Goal: Task Accomplishment & Management: Use online tool/utility

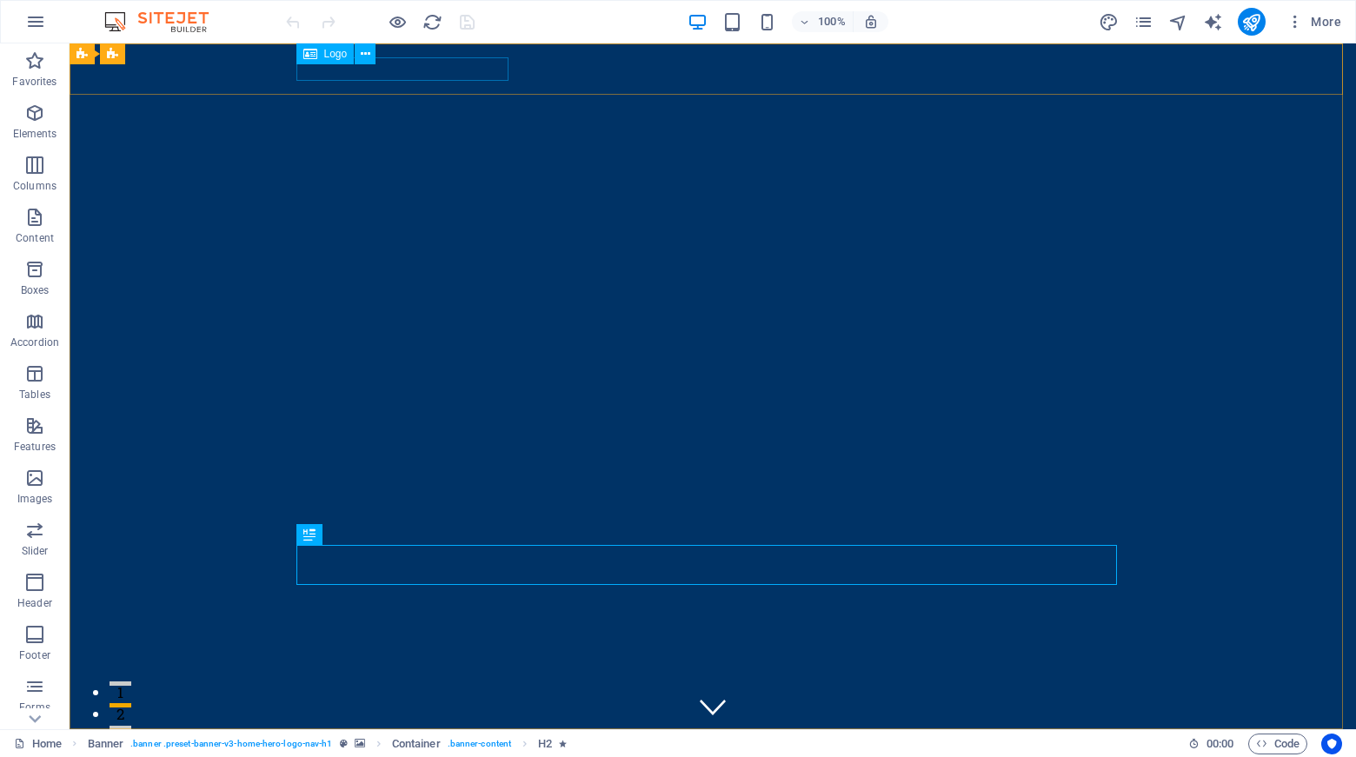
click at [331, 56] on span "Logo" at bounding box center [335, 54] width 23 height 10
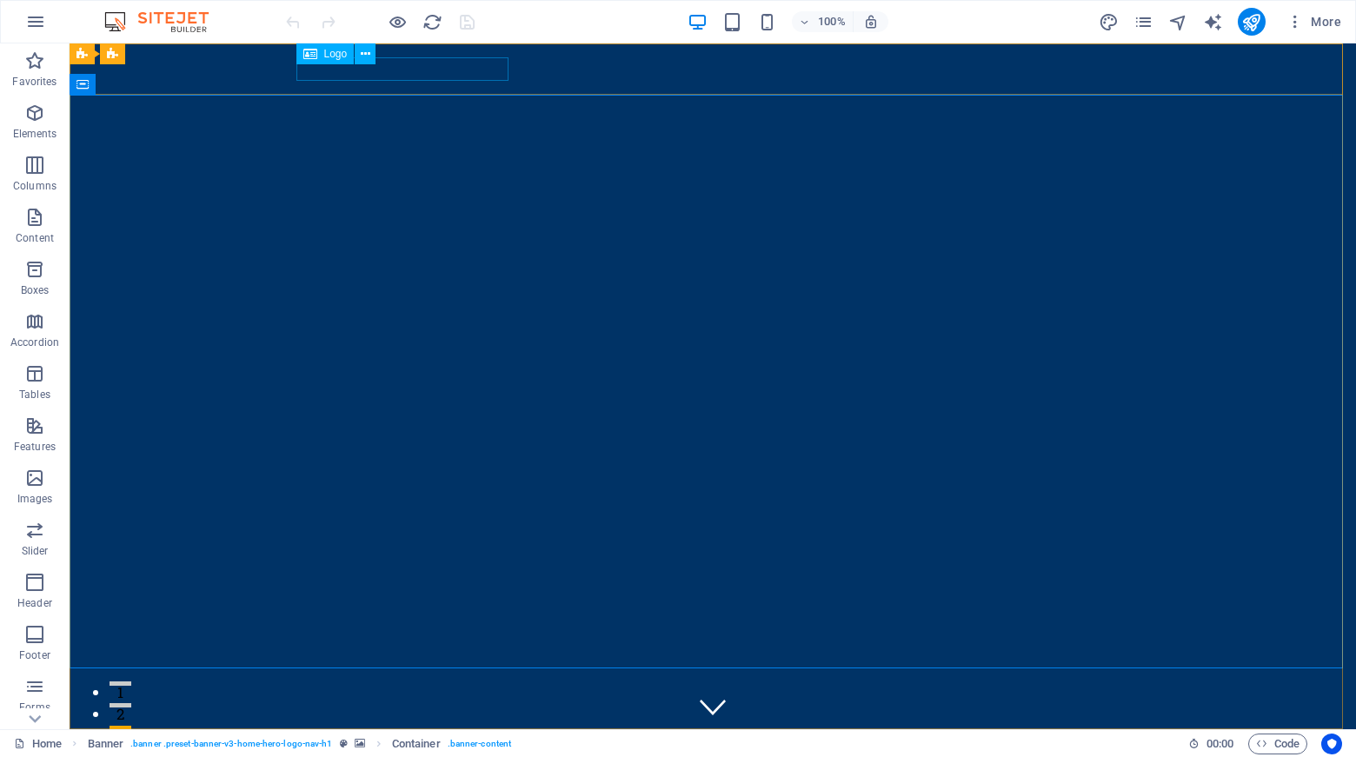
click at [305, 62] on icon at bounding box center [310, 53] width 14 height 21
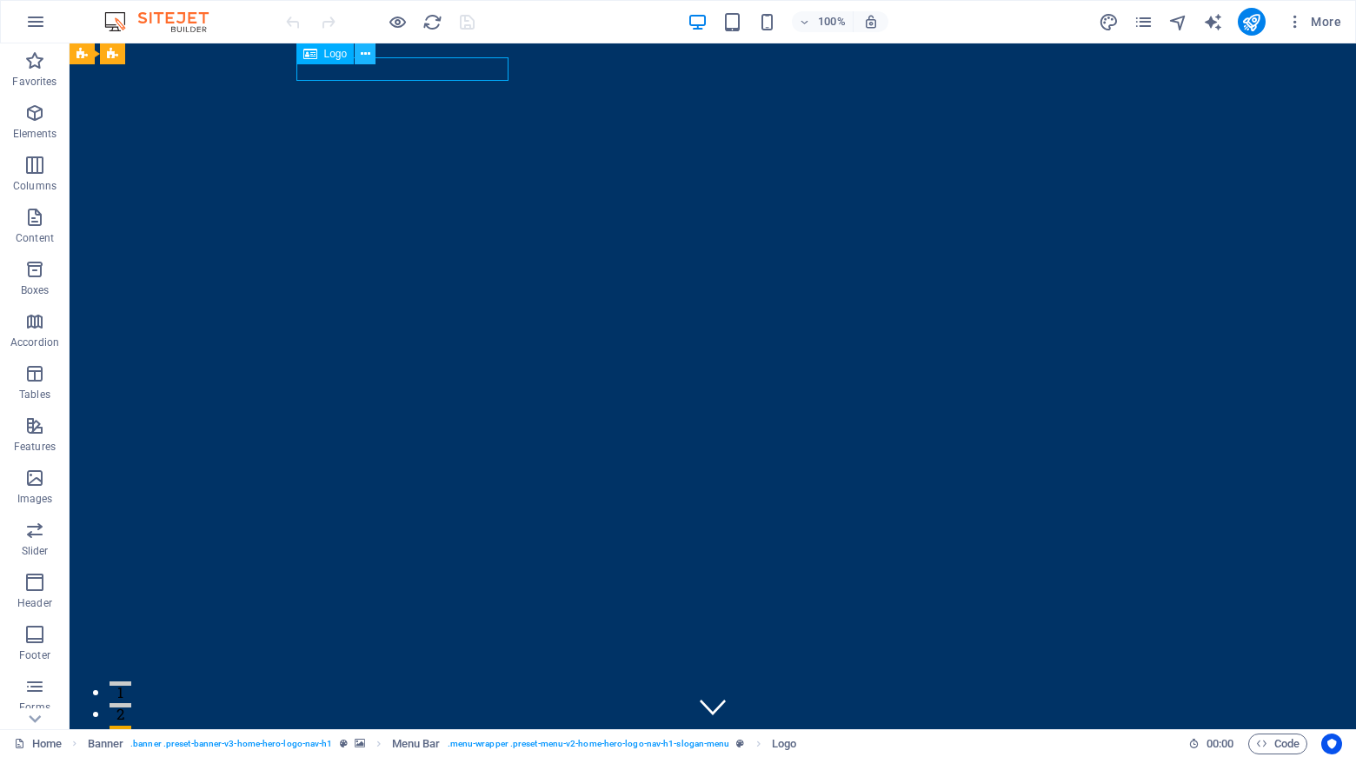
click at [361, 57] on icon at bounding box center [366, 54] width 10 height 18
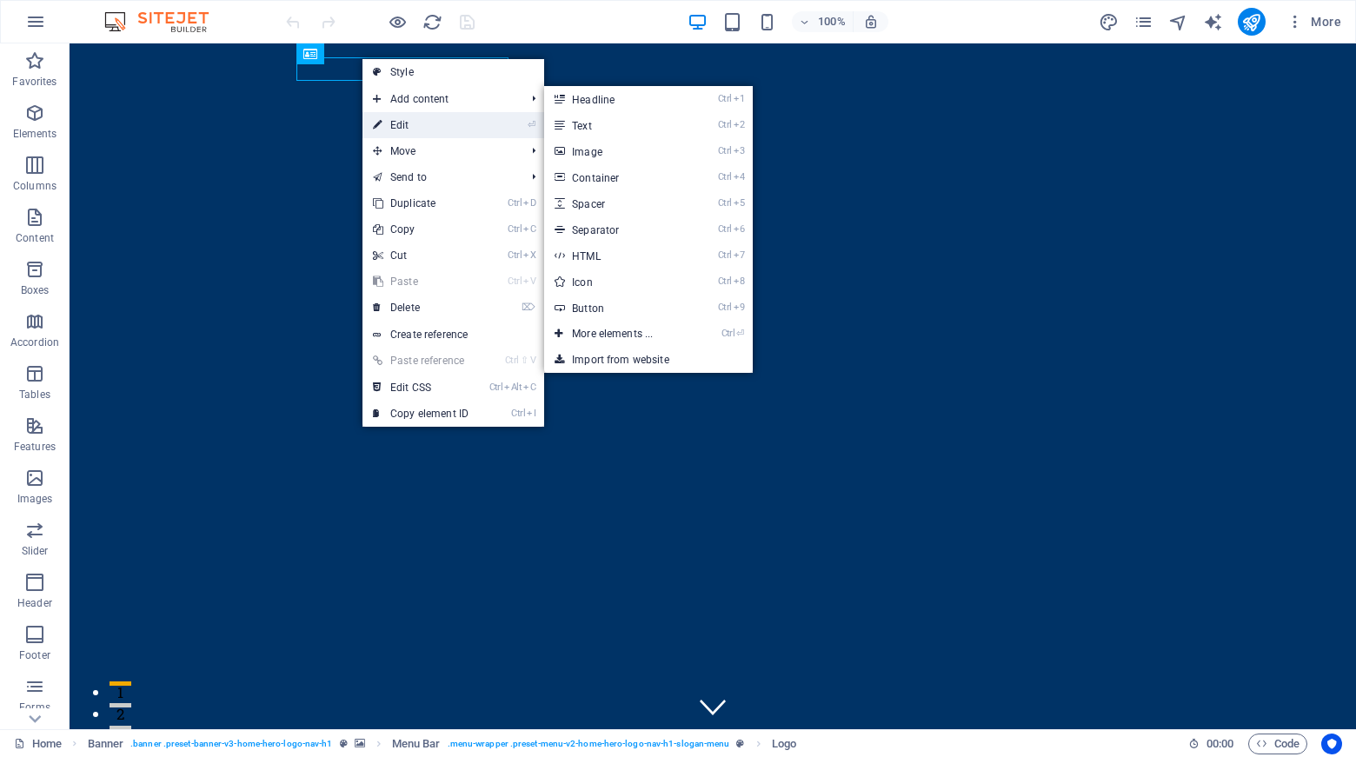
click at [403, 121] on link "⏎ Edit" at bounding box center [421, 125] width 117 height 26
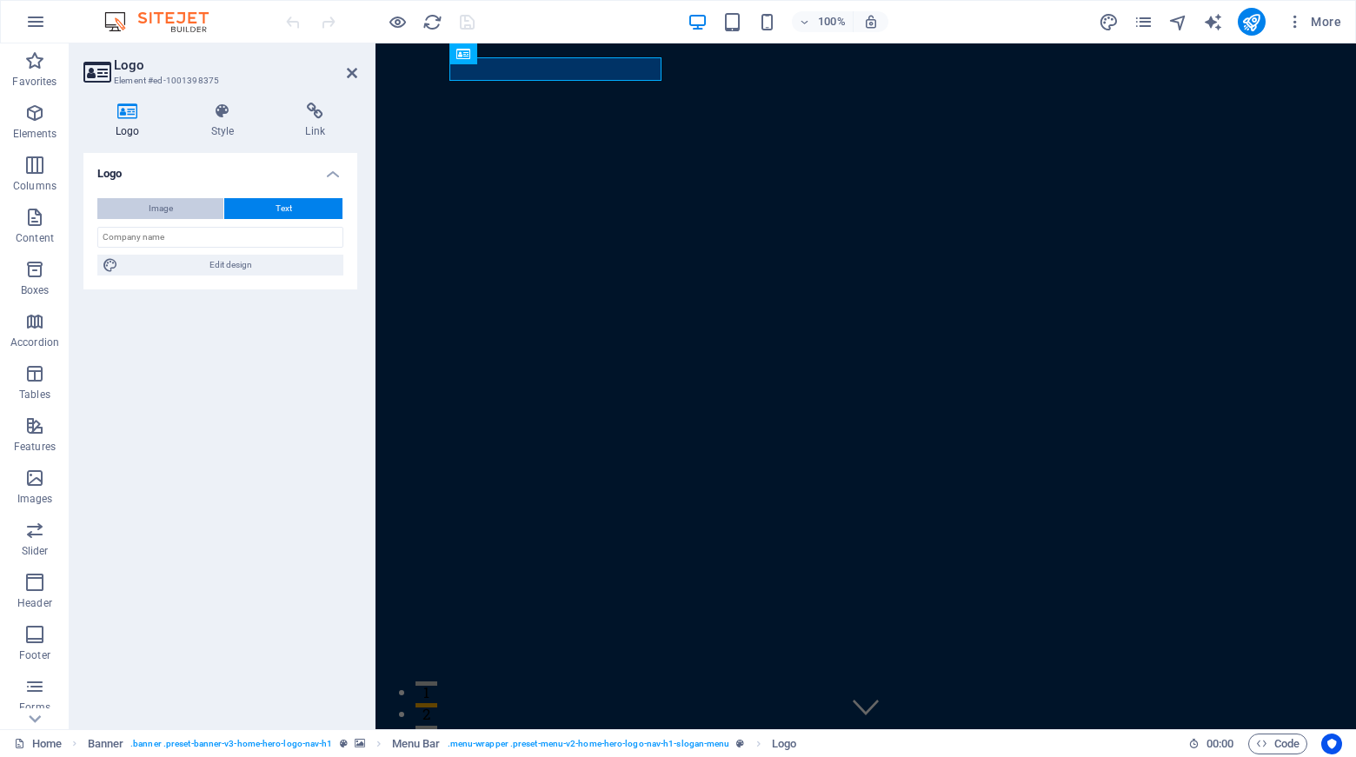
click at [182, 208] on button "Image" at bounding box center [160, 208] width 126 height 21
select select "DISABLED_OPTION_VALUE"
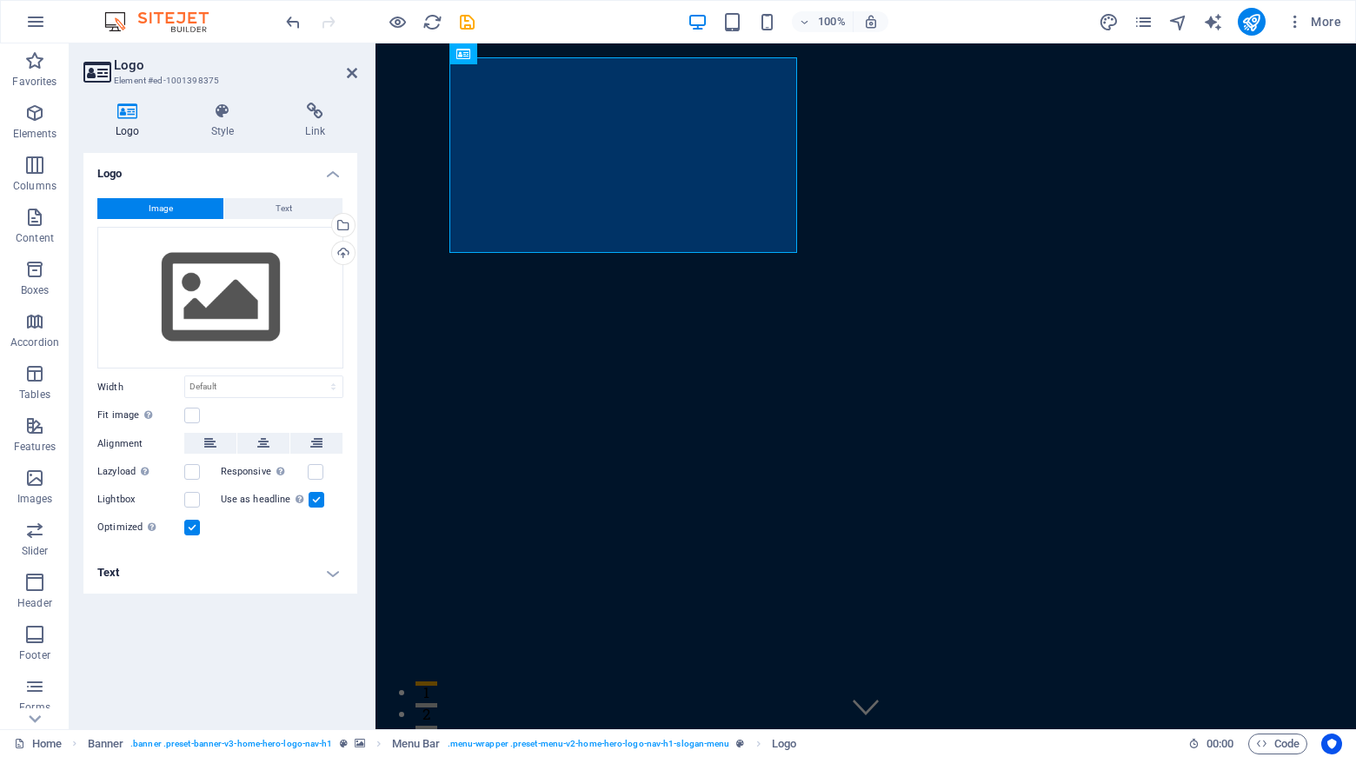
click at [347, 510] on div "Image Text Drag files here, click to choose files or select files from Files or…" at bounding box center [220, 368] width 274 height 369
click at [345, 223] on div "Select files from the file manager, stock photos, or upload file(s)" at bounding box center [342, 227] width 26 height 26
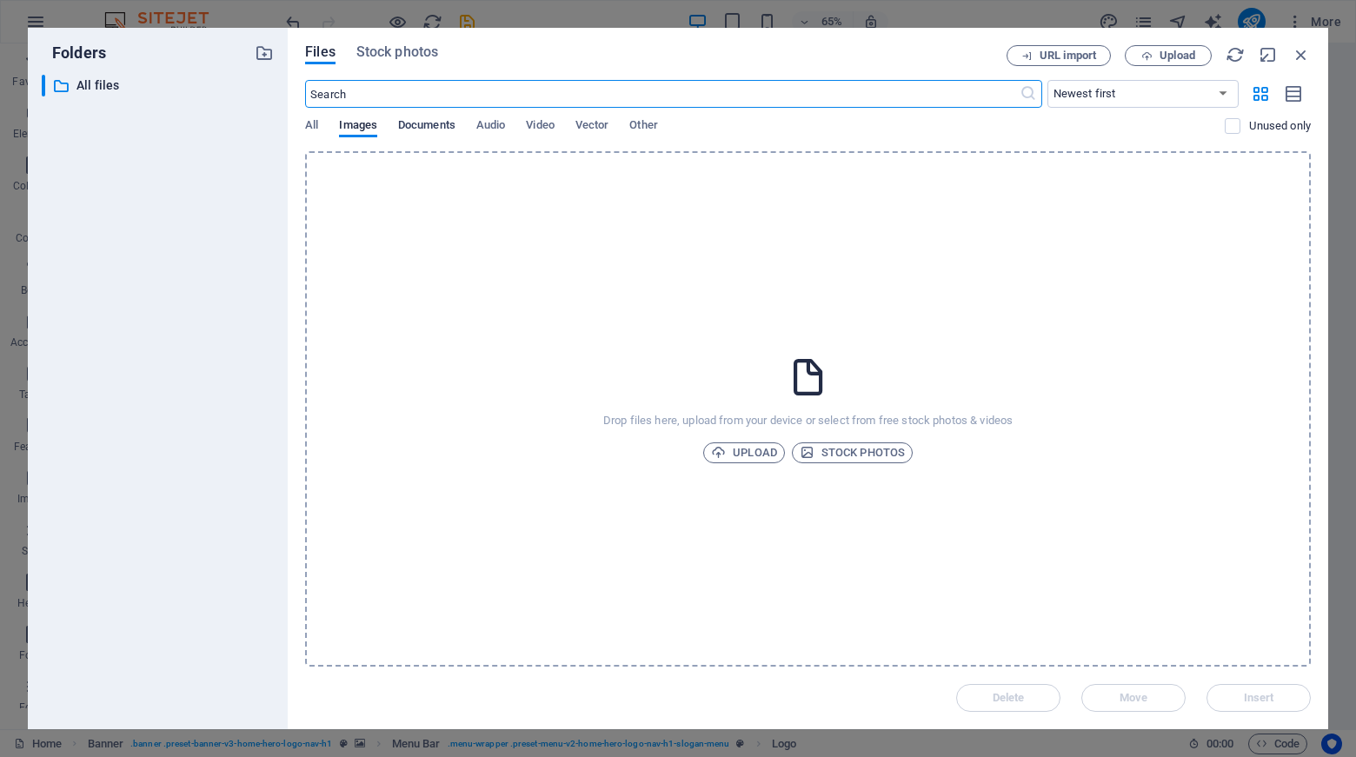
click at [411, 120] on span "Documents" at bounding box center [426, 127] width 57 height 24
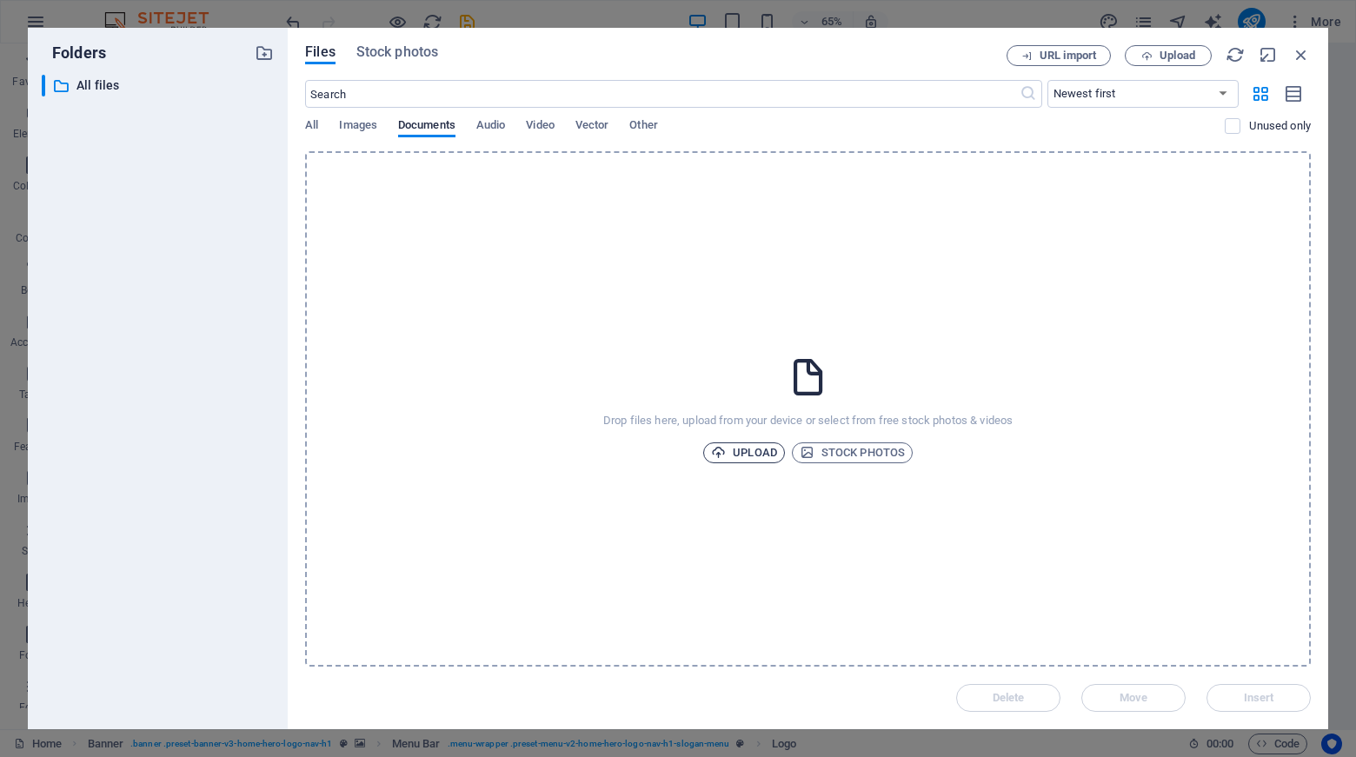
click at [743, 455] on span "Upload" at bounding box center [744, 453] width 66 height 21
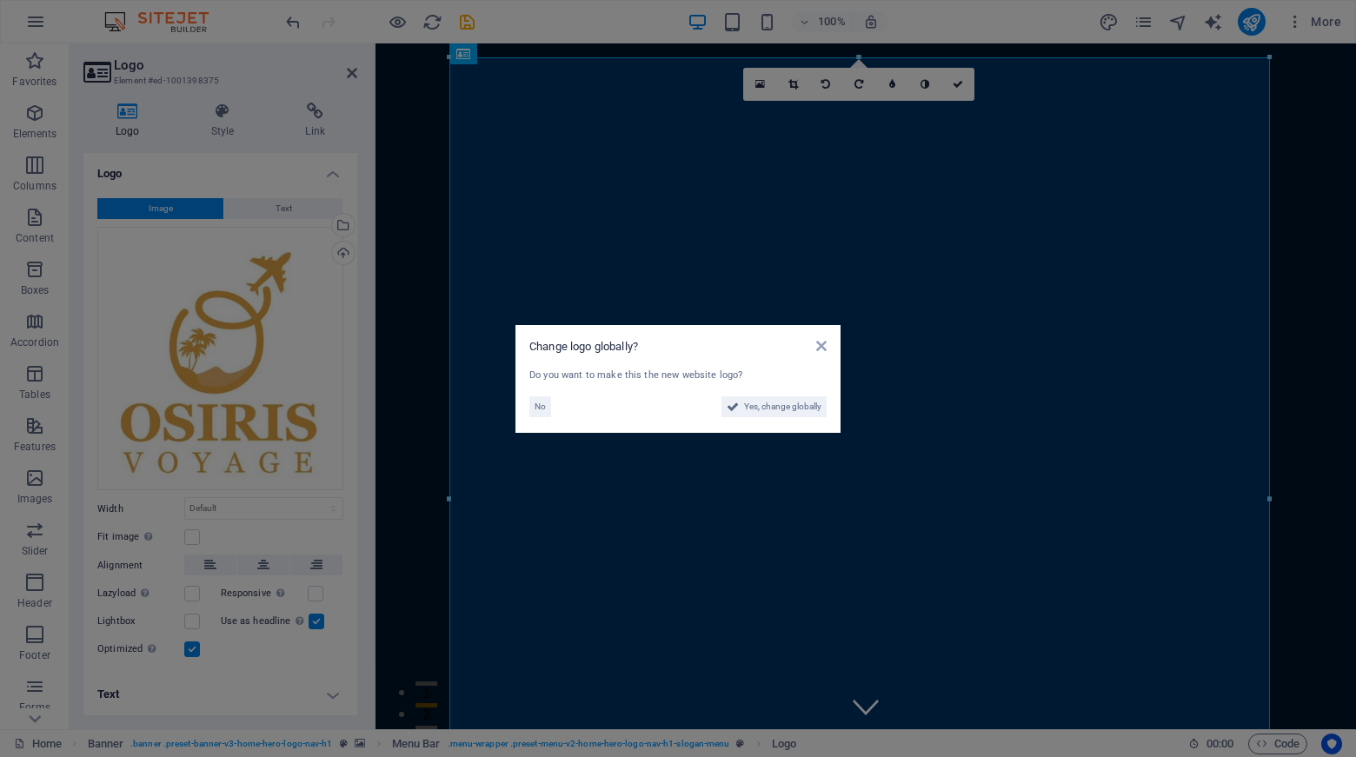
click at [195, 537] on aside "Change logo globally? Do you want to make this the new website logo? No Yes, ch…" at bounding box center [678, 378] width 1356 height 757
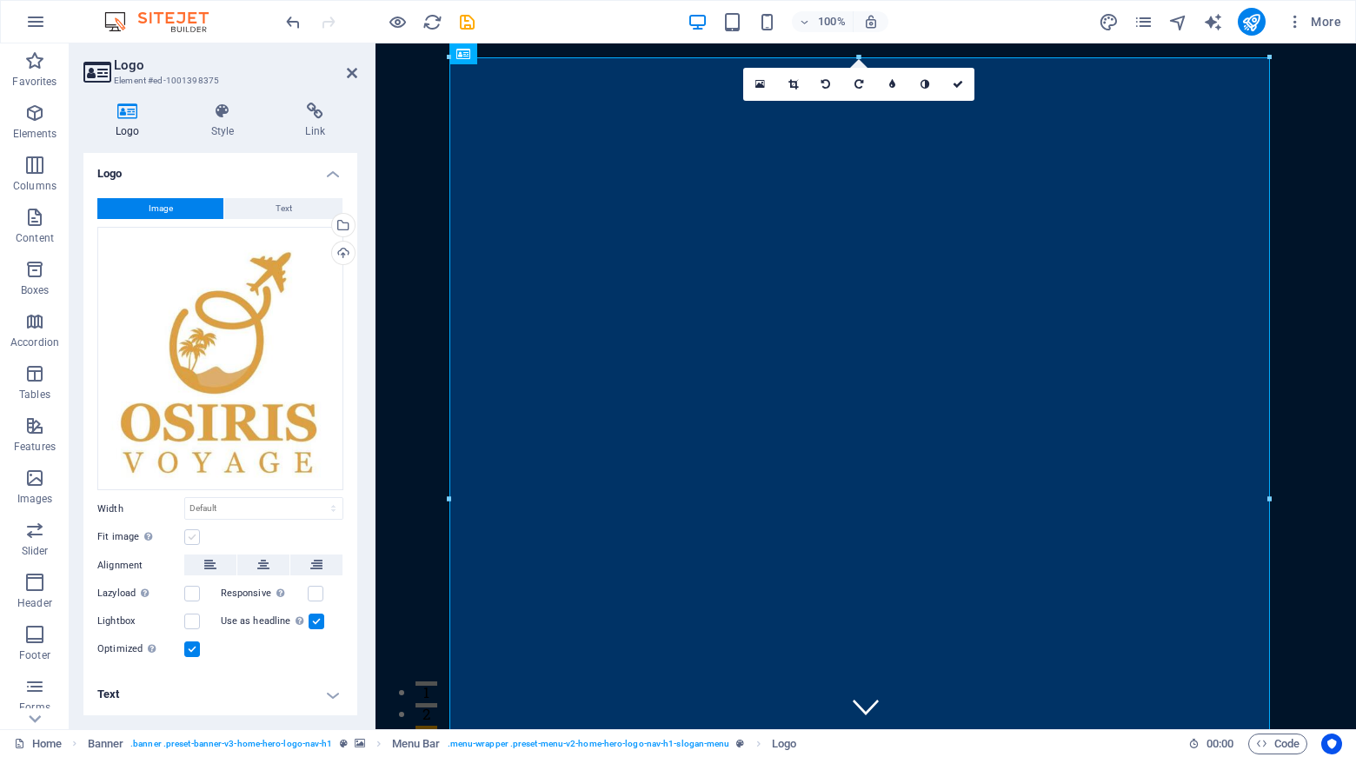
click at [191, 538] on label at bounding box center [192, 538] width 16 height 16
click at [0, 0] on input "Fit image Automatically fit image to a fixed width and height" at bounding box center [0, 0] width 0 height 0
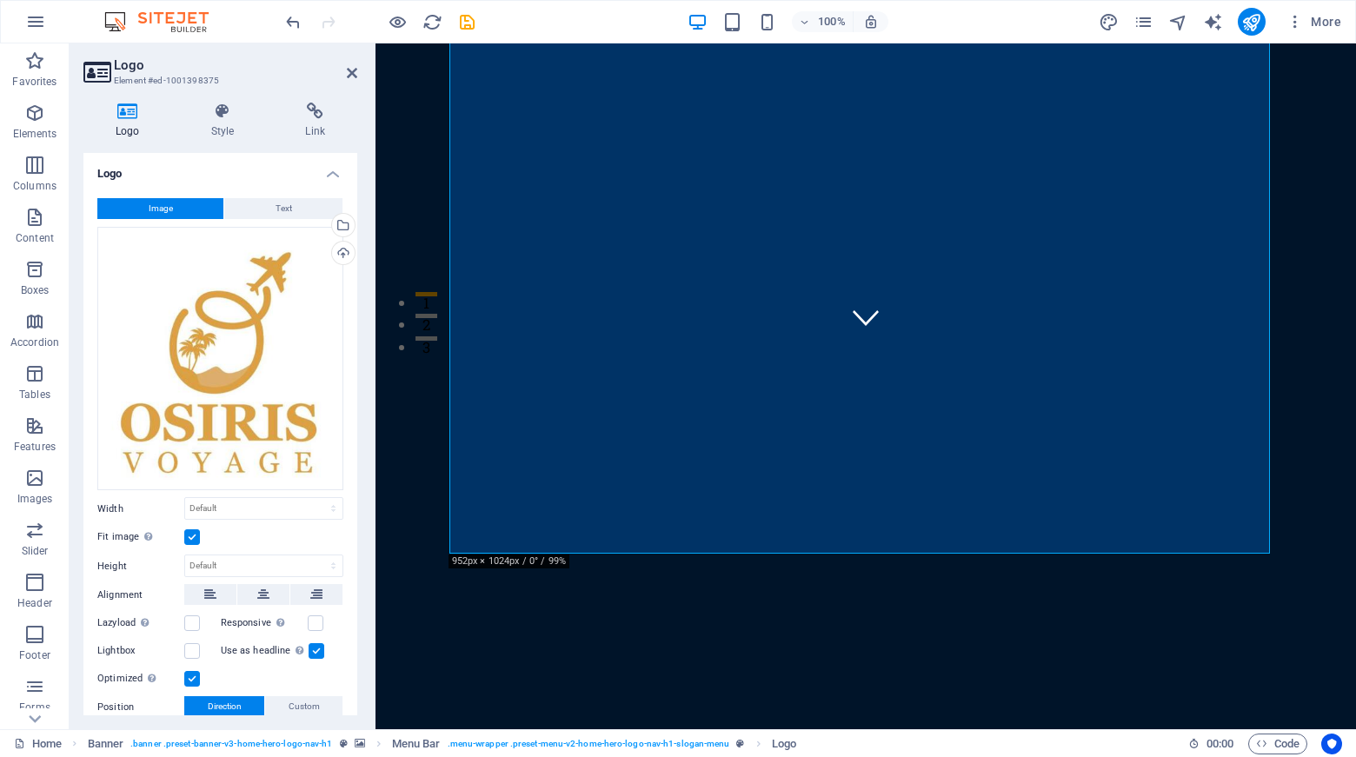
scroll to position [386, 0]
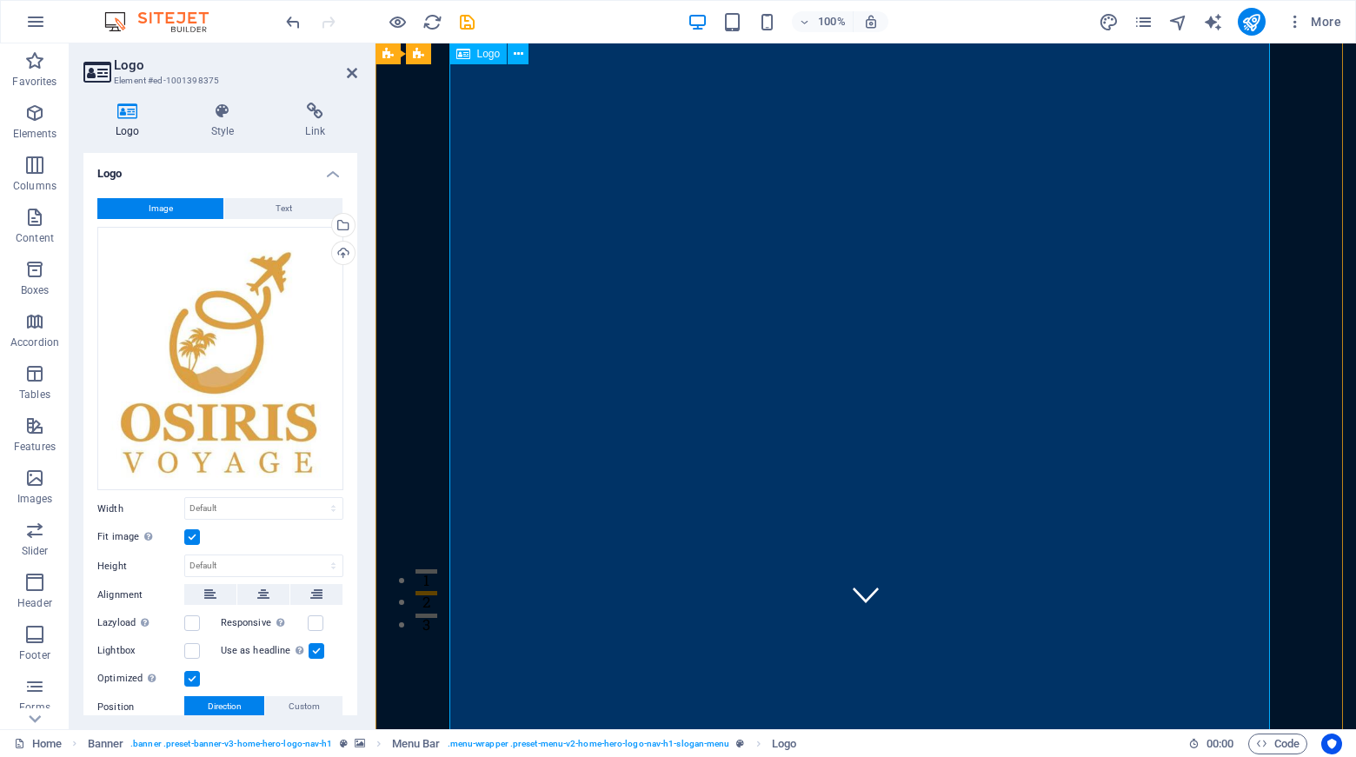
scroll to position [0, 0]
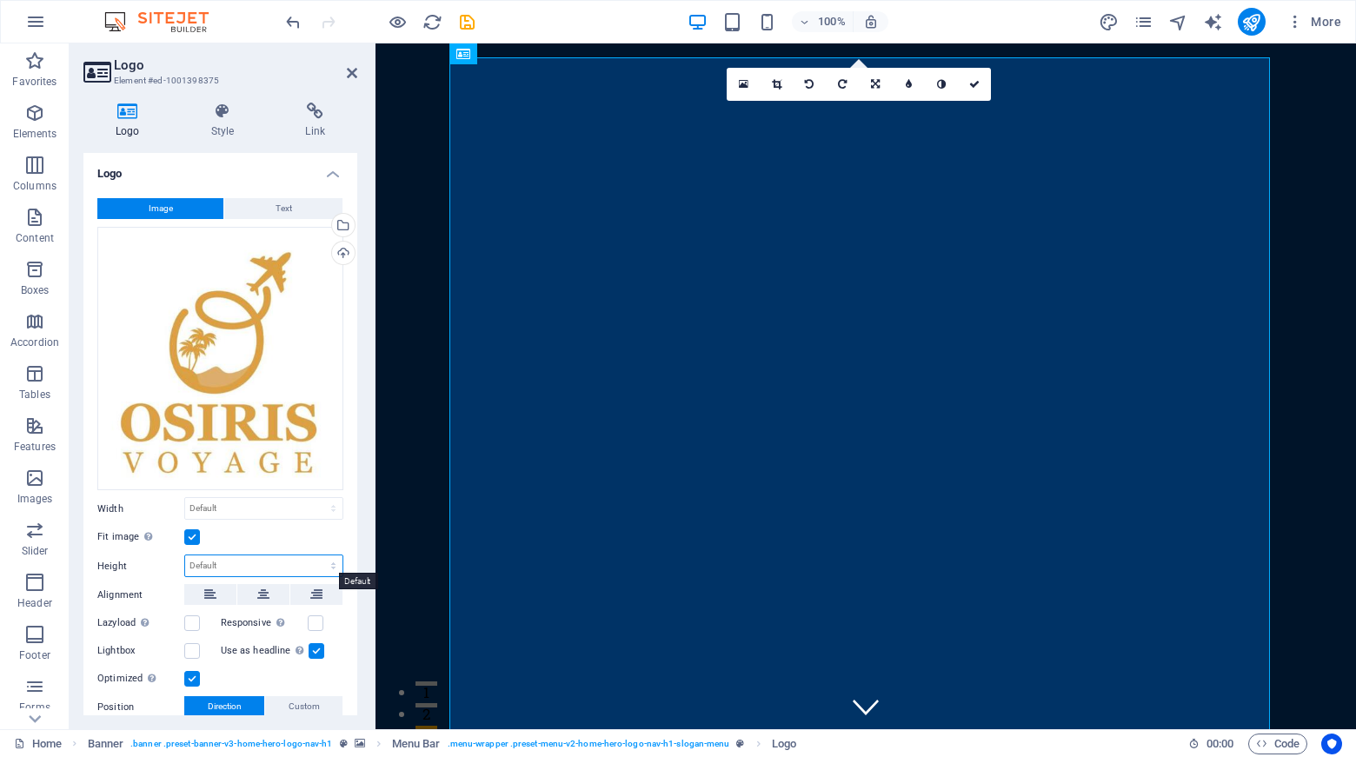
click at [255, 561] on select "Default auto px" at bounding box center [263, 566] width 157 height 21
click at [185, 556] on select "Default auto px" at bounding box center [263, 566] width 157 height 21
click at [265, 567] on select "Default auto px" at bounding box center [263, 566] width 157 height 21
select select "px"
click at [315, 556] on select "Default auto px" at bounding box center [263, 566] width 157 height 21
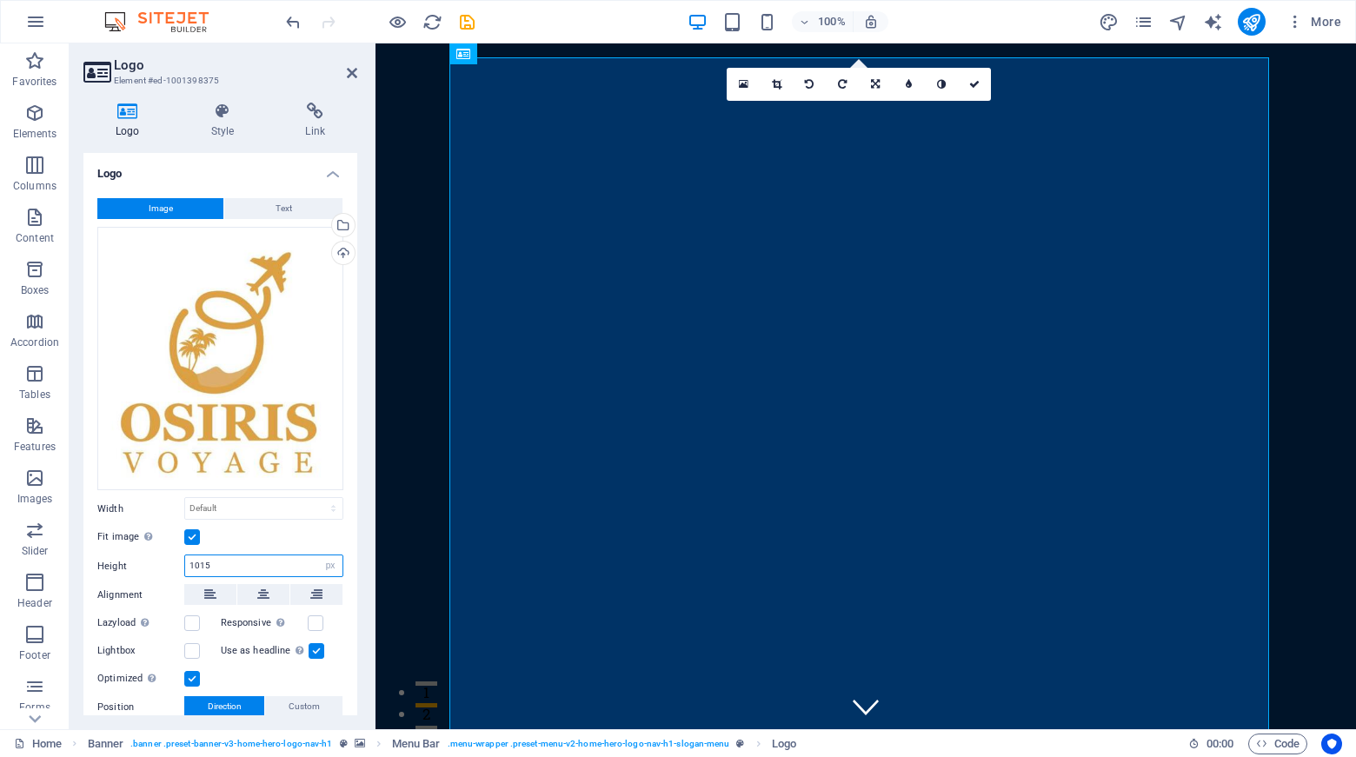
click at [224, 561] on input "1015" at bounding box center [263, 566] width 157 height 21
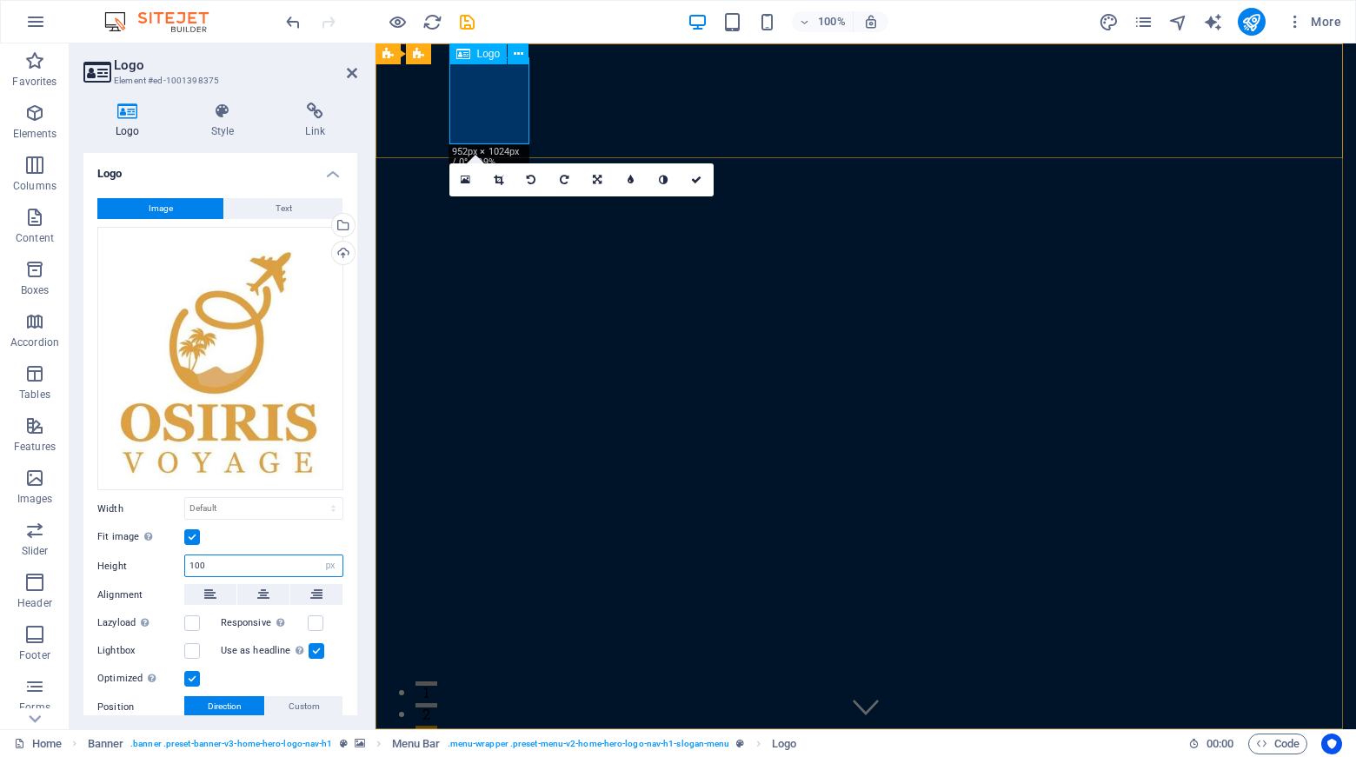
type input "100"
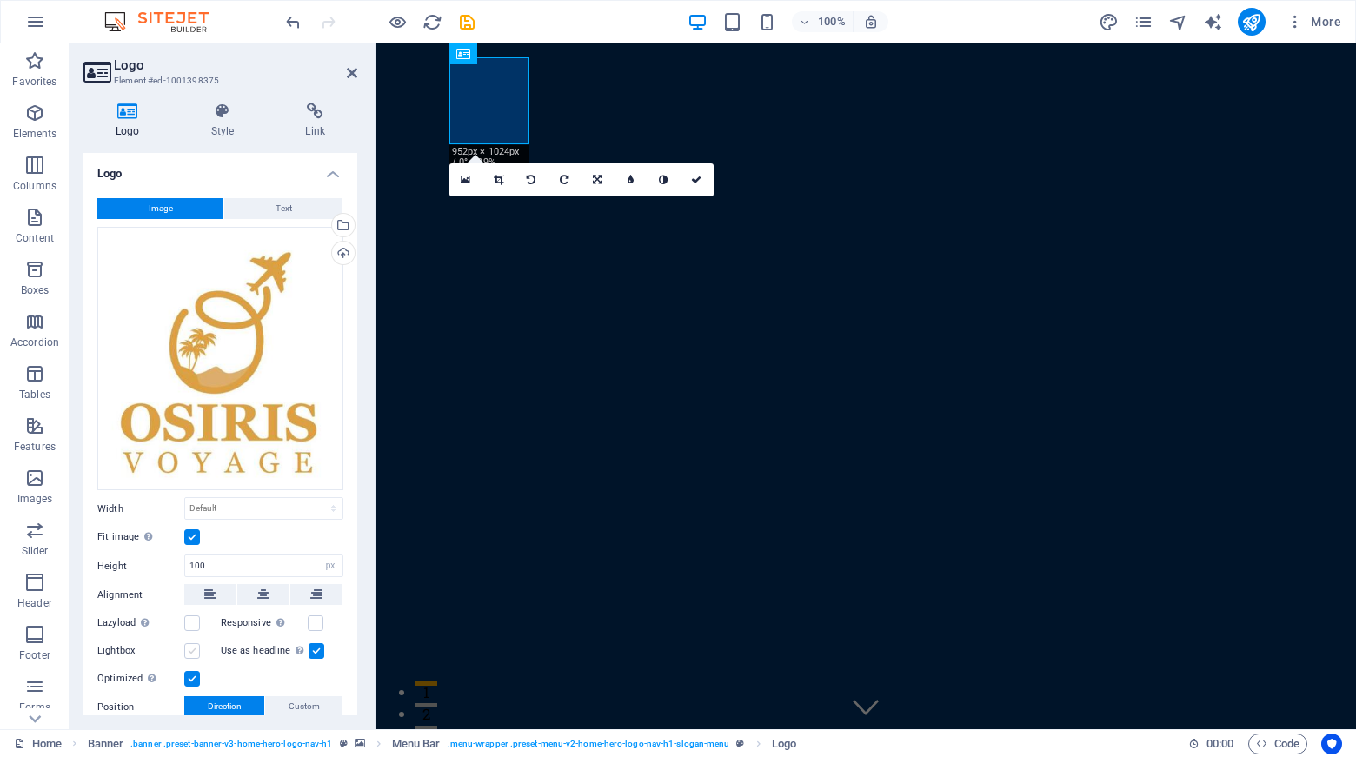
click at [191, 648] on label at bounding box center [192, 651] width 16 height 16
click at [0, 0] on input "Lightbox" at bounding box center [0, 0] width 0 height 0
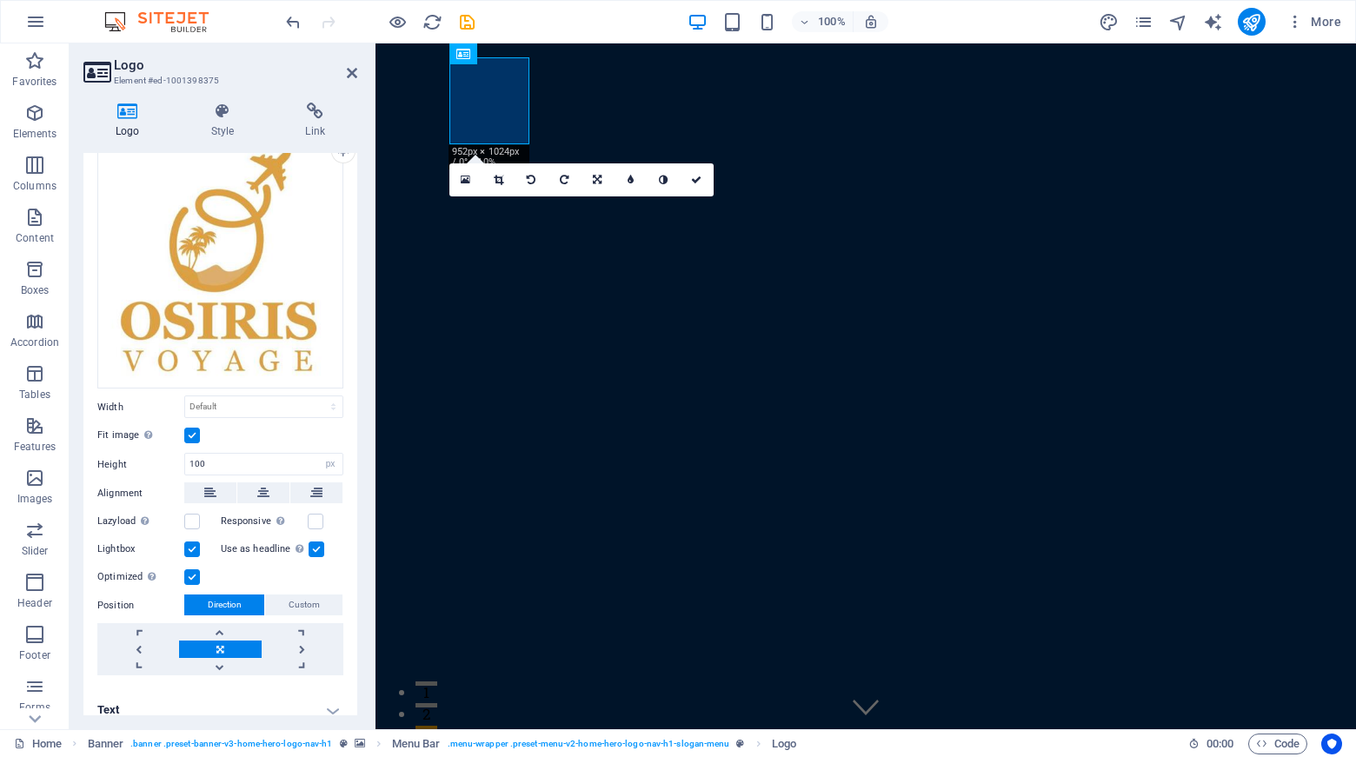
scroll to position [113, 0]
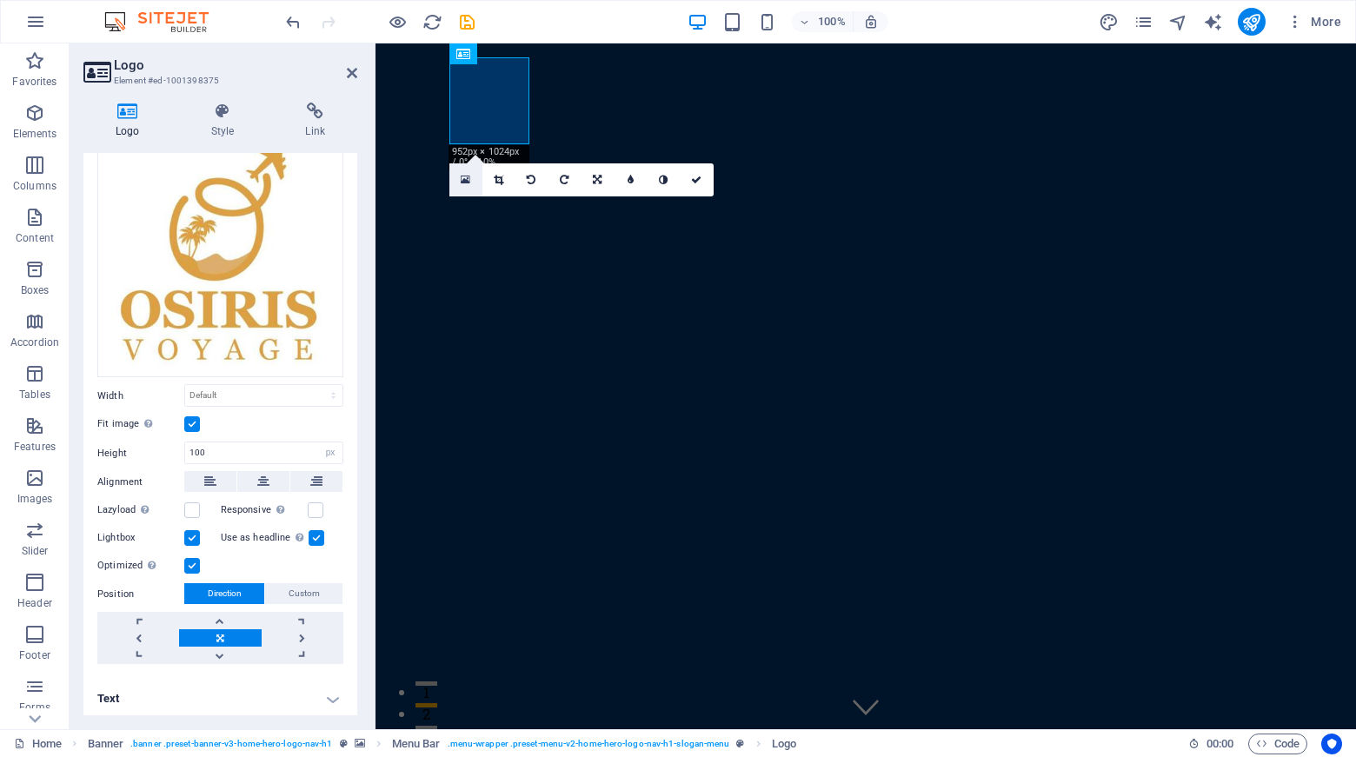
click at [466, 180] on icon at bounding box center [466, 180] width 10 height 12
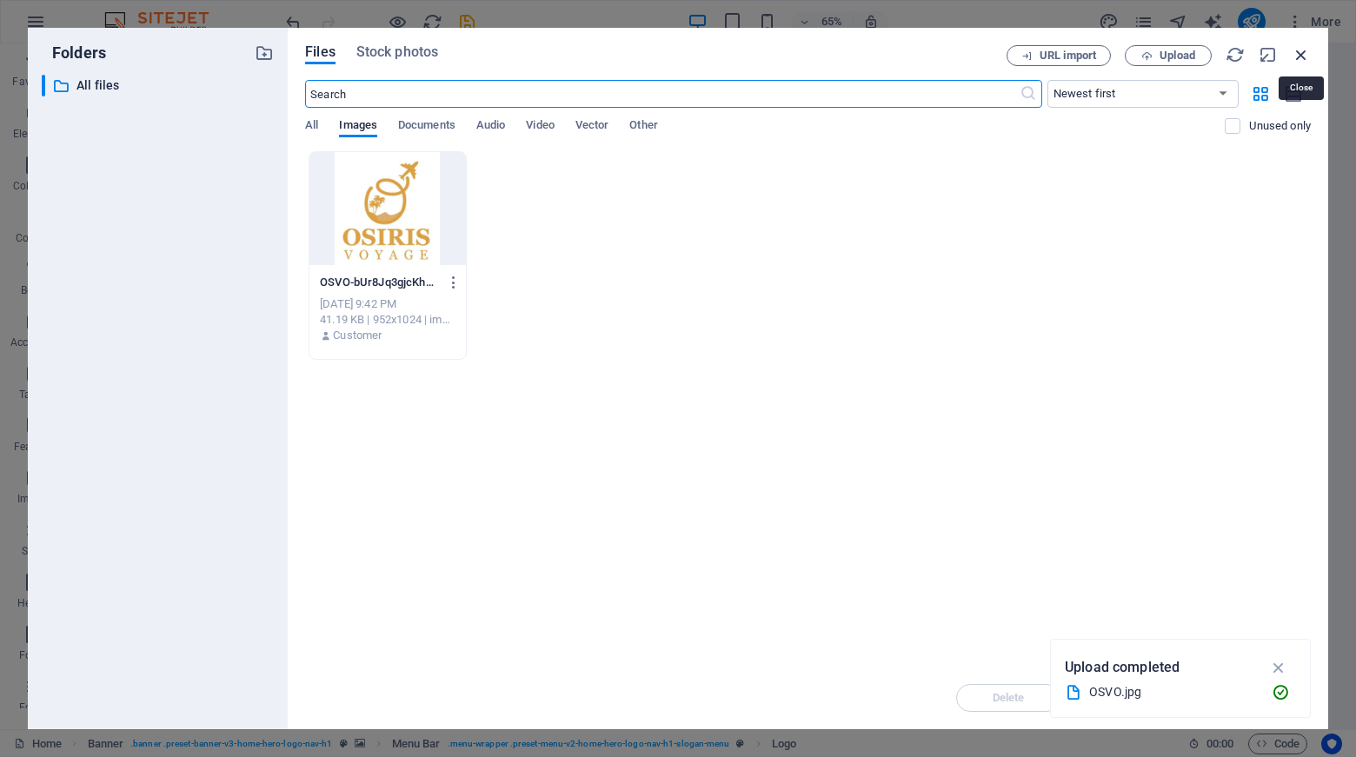
click at [1299, 49] on icon "button" at bounding box center [1301, 54] width 19 height 19
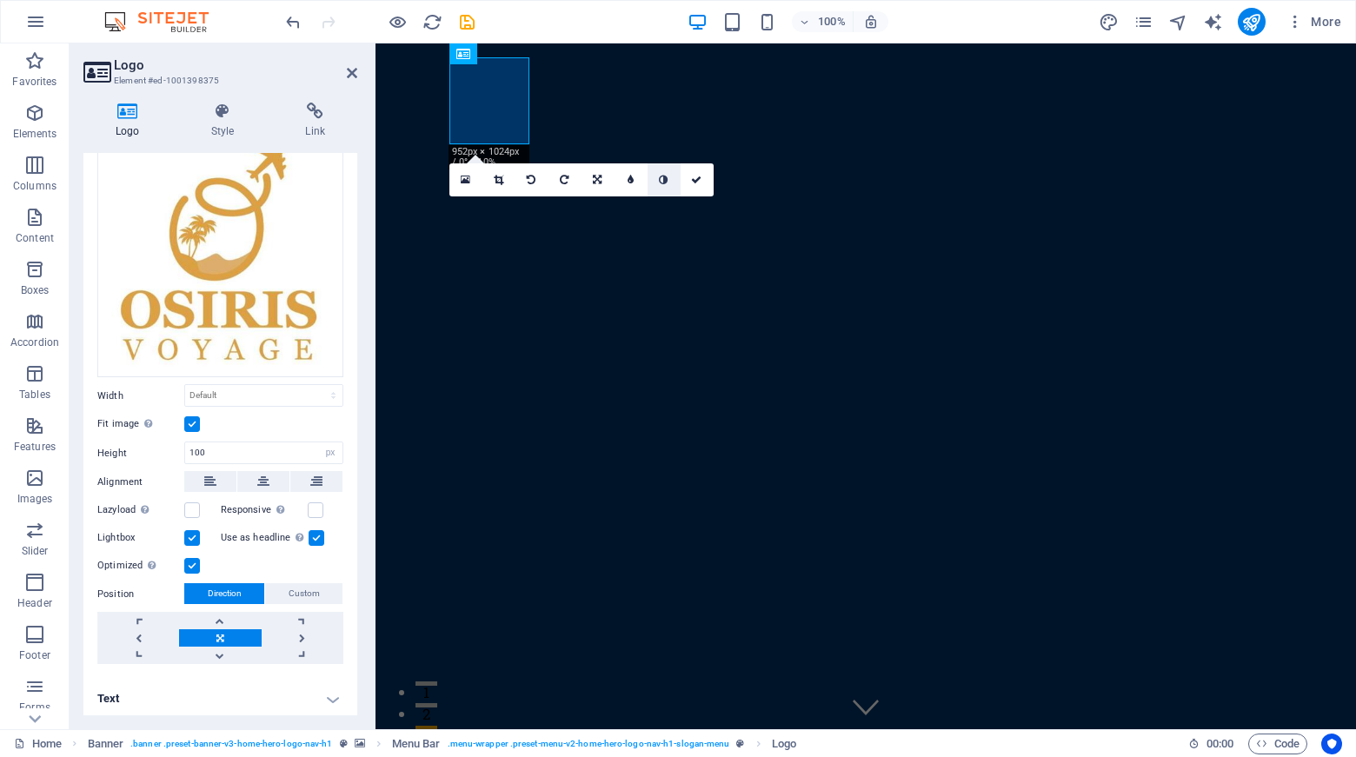
click at [663, 179] on icon at bounding box center [663, 180] width 9 height 10
click at [634, 180] on link at bounding box center [631, 179] width 33 height 33
click at [530, 182] on icon at bounding box center [531, 180] width 9 height 10
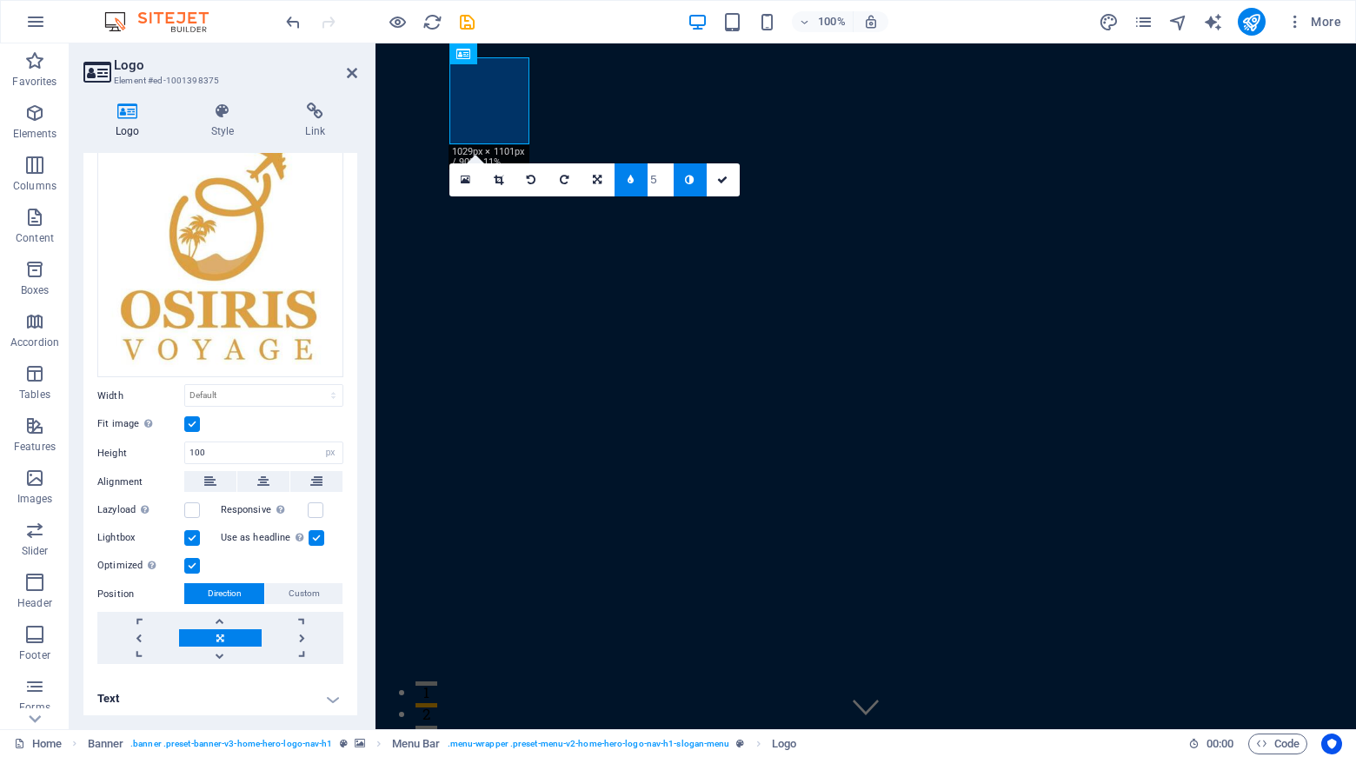
click at [530, 182] on icon at bounding box center [531, 180] width 9 height 10
click at [569, 183] on icon at bounding box center [564, 180] width 9 height 10
click at [467, 172] on link at bounding box center [466, 179] width 33 height 33
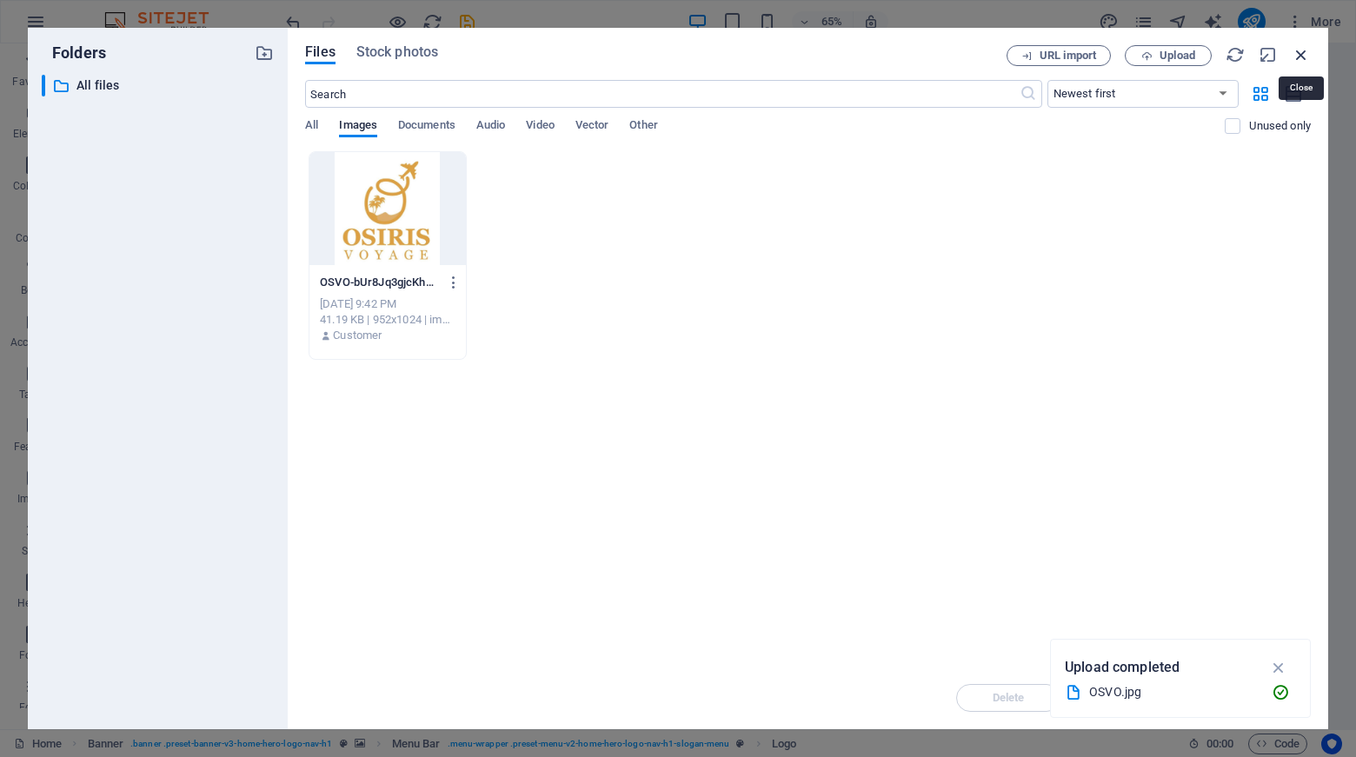
click at [1304, 51] on icon "button" at bounding box center [1301, 54] width 19 height 19
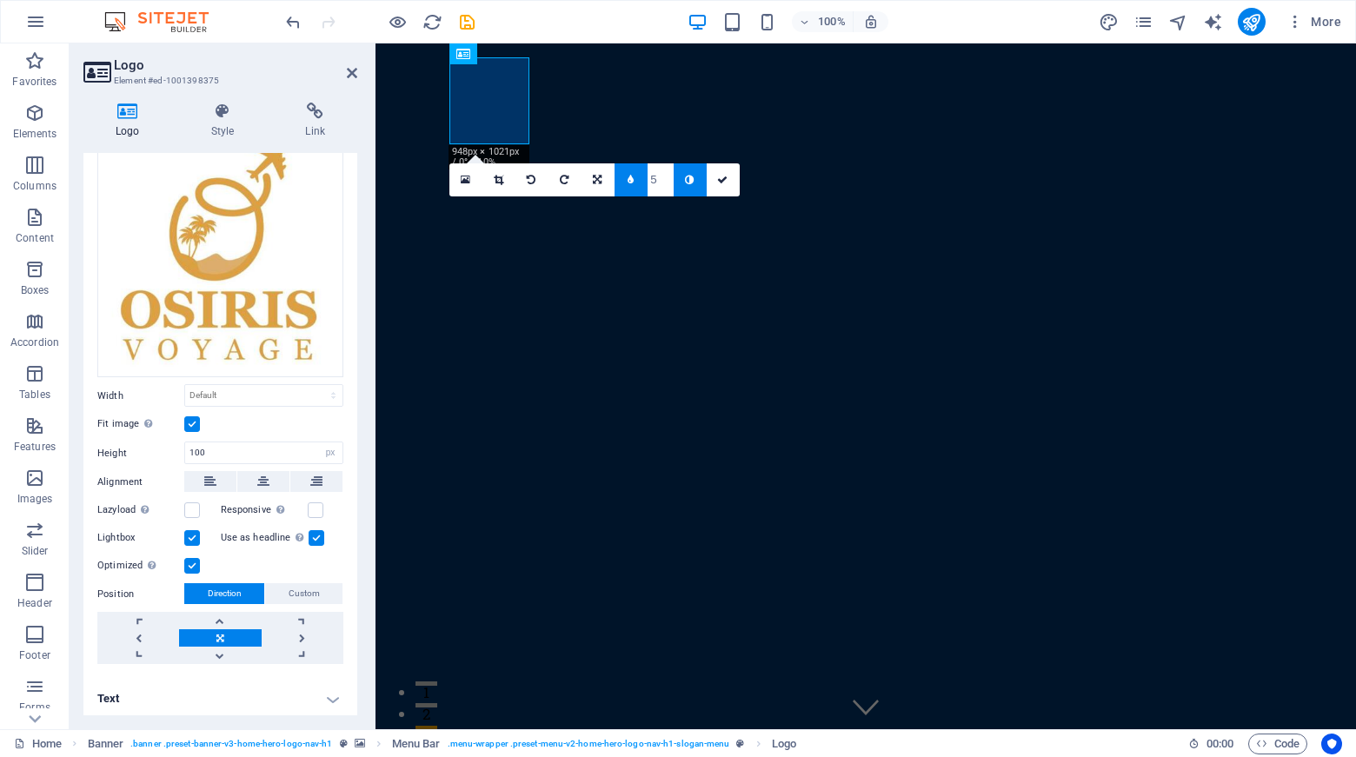
click at [689, 183] on icon at bounding box center [689, 180] width 9 height 10
click at [651, 179] on input "5" at bounding box center [661, 179] width 26 height 32
type input "4"
type input "3"
type input "1"
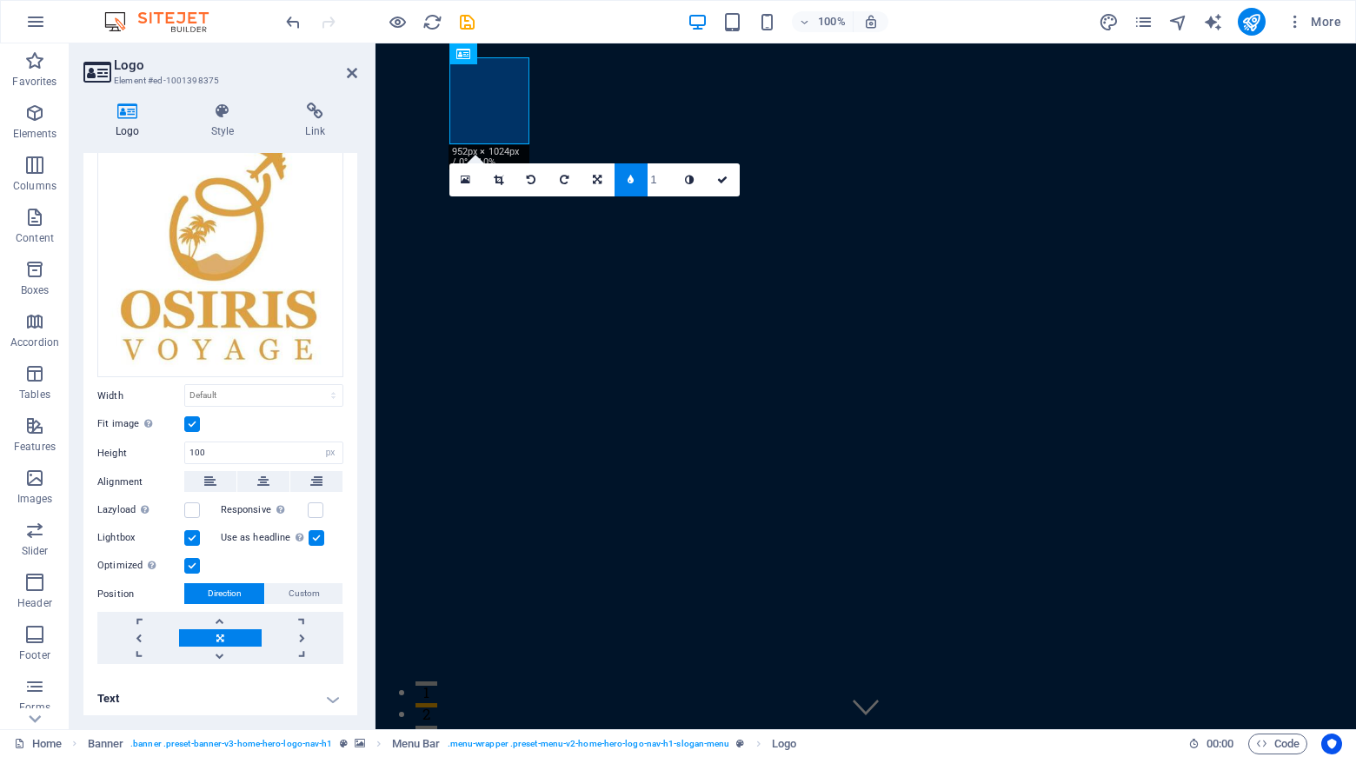
click at [669, 185] on input "1" at bounding box center [661, 179] width 26 height 32
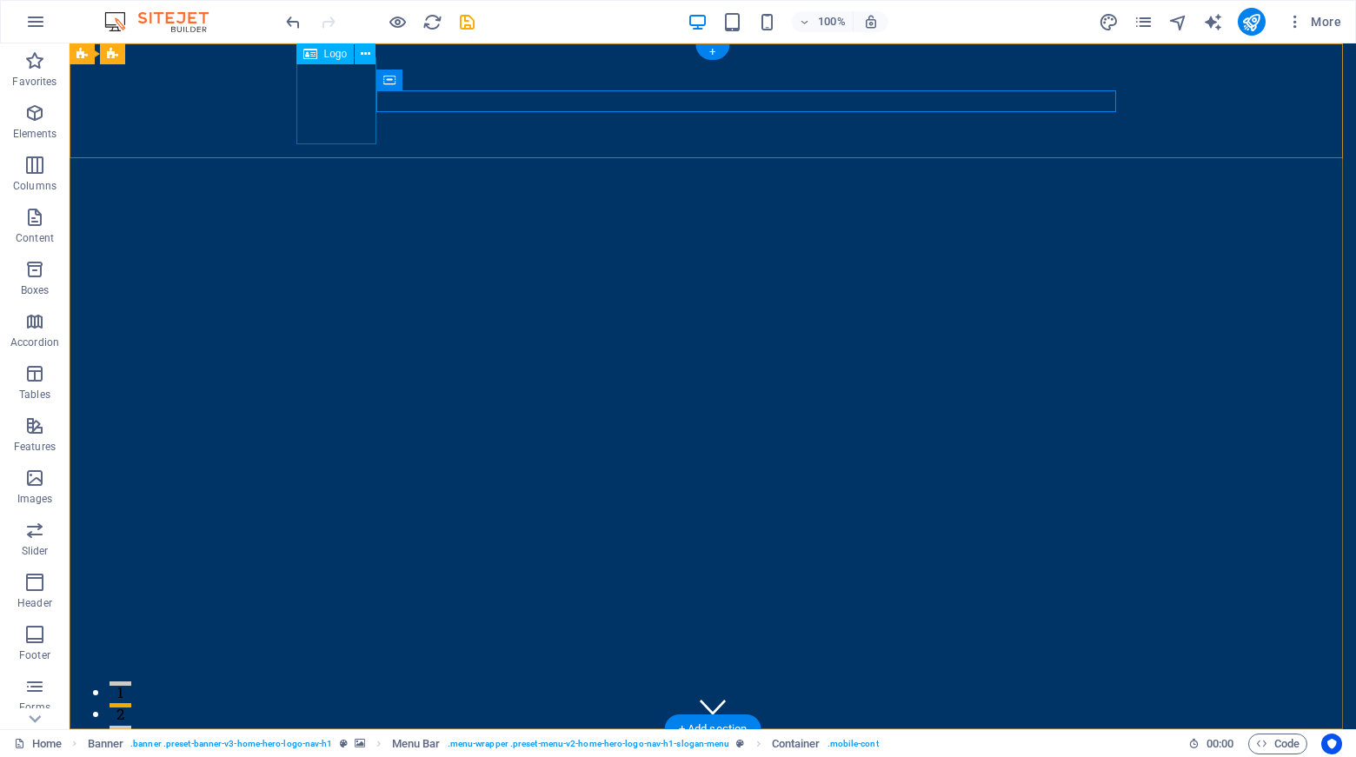
click at [366, 57] on icon at bounding box center [366, 54] width 10 height 18
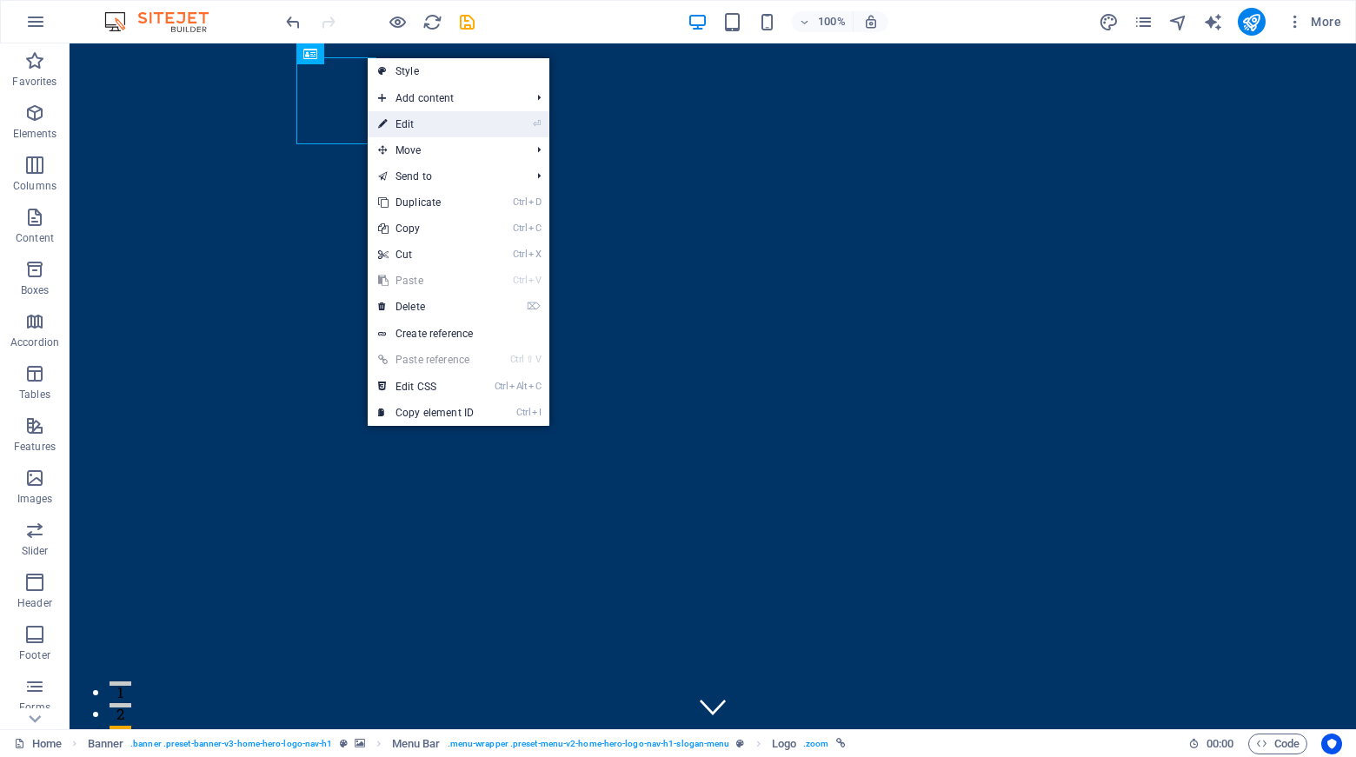
click at [428, 118] on link "⏎ Edit" at bounding box center [426, 124] width 117 height 26
select select "px"
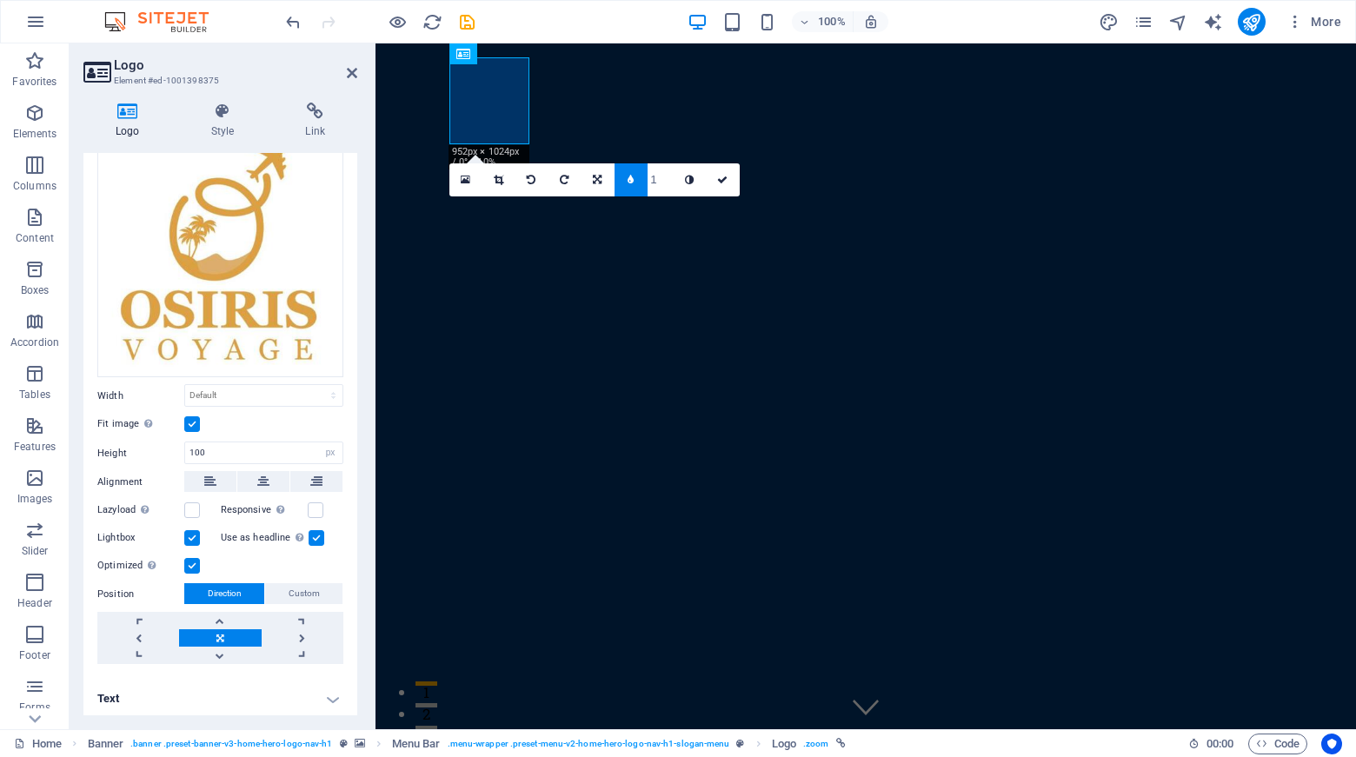
click at [329, 698] on h4 "Text" at bounding box center [220, 699] width 274 height 42
click at [198, 698] on h4 "Text" at bounding box center [220, 693] width 274 height 31
click at [116, 696] on h4 "Text" at bounding box center [220, 699] width 274 height 42
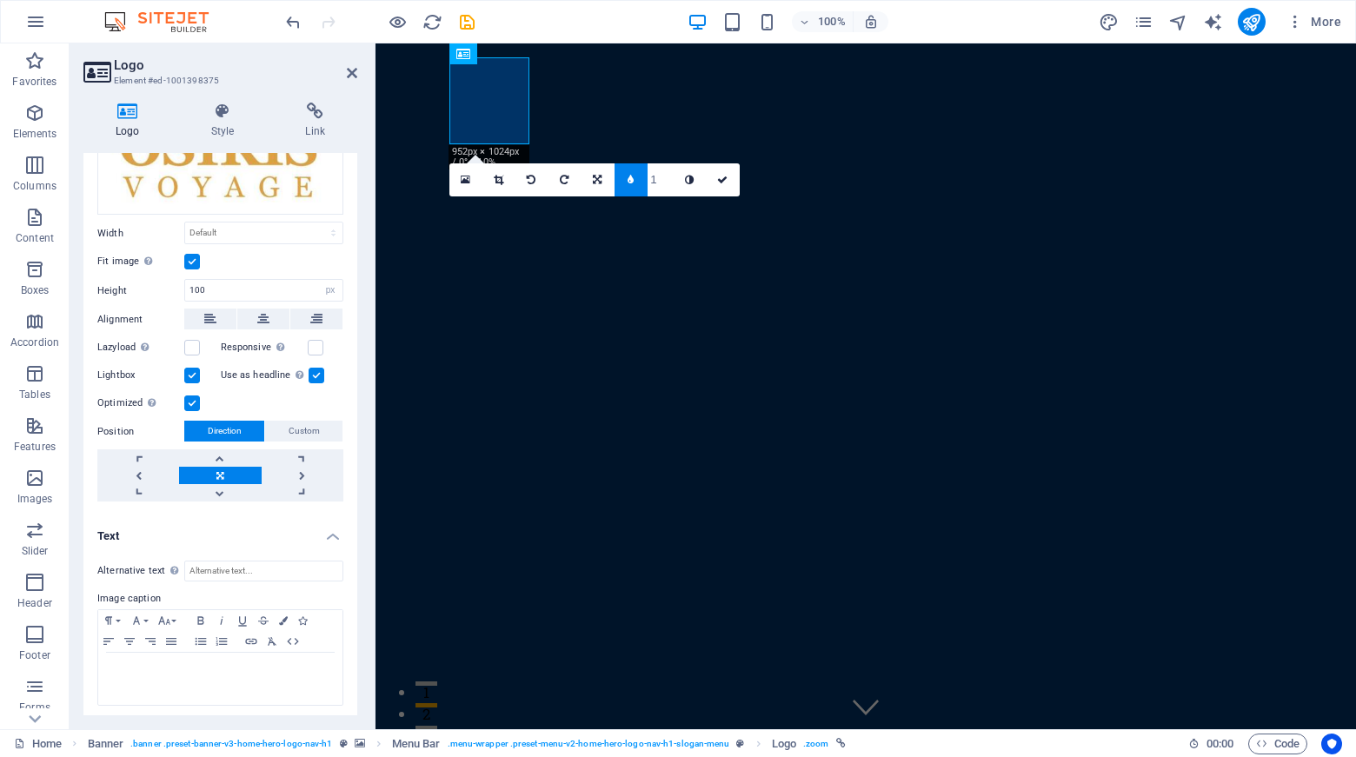
scroll to position [276, 0]
click at [130, 655] on div at bounding box center [220, 678] width 244 height 52
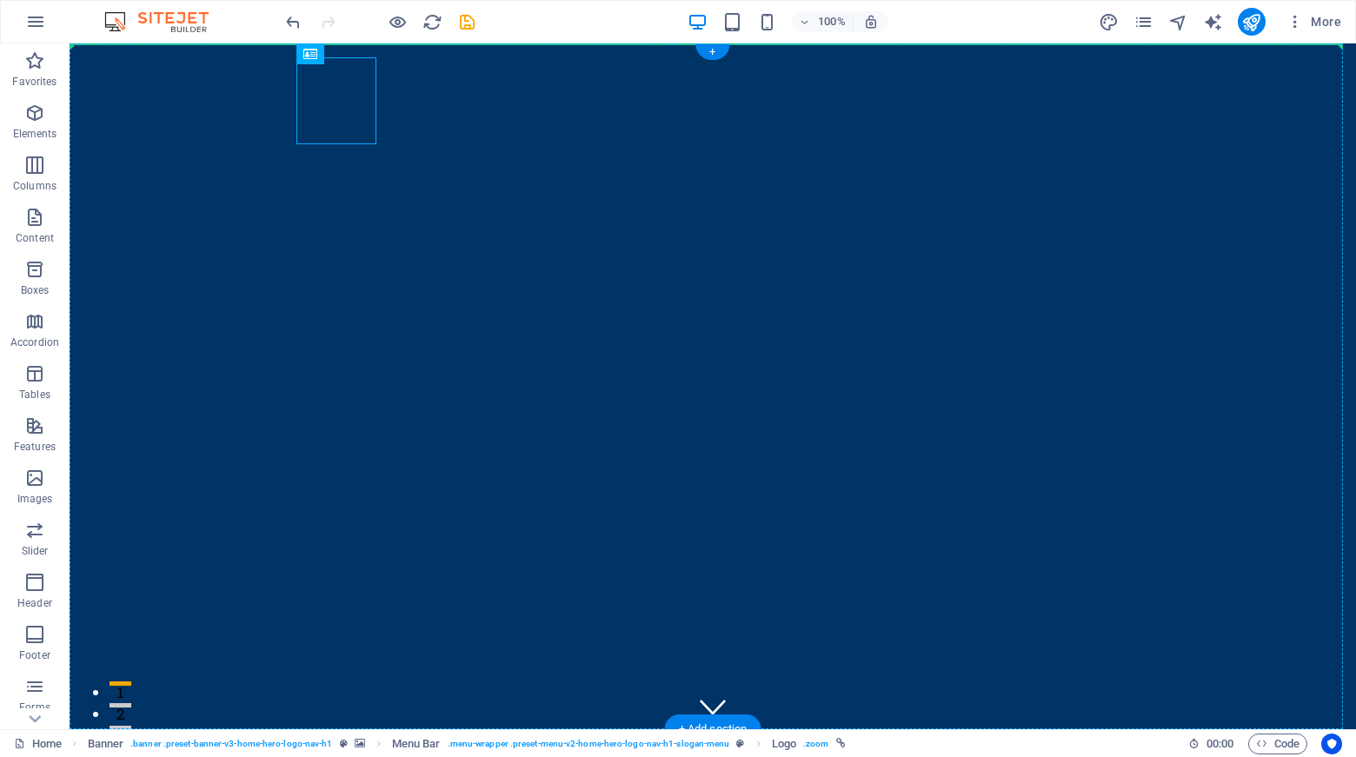
drag, startPoint x: 341, startPoint y: 105, endPoint x: 240, endPoint y: 112, distance: 101.1
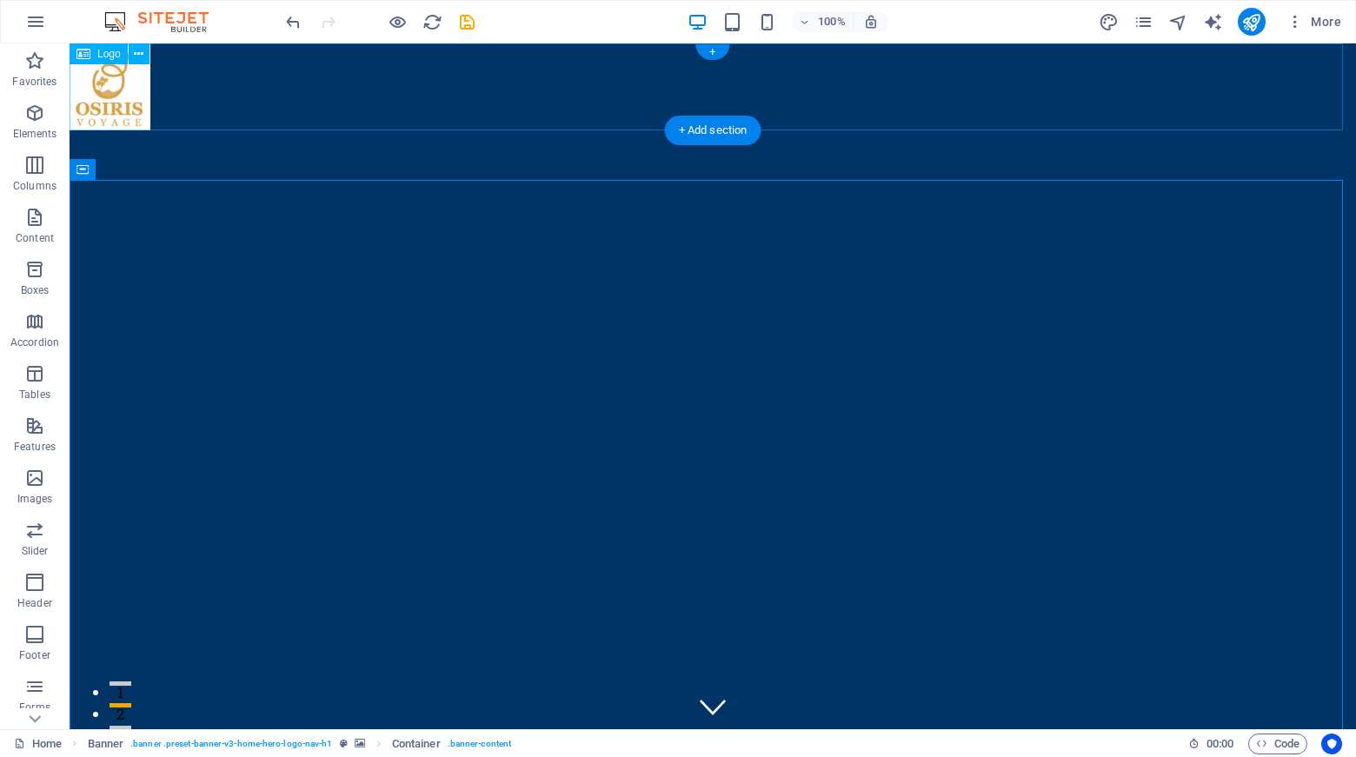
click at [133, 109] on div at bounding box center [713, 86] width 1287 height 87
drag, startPoint x: 135, startPoint y: 110, endPoint x: 172, endPoint y: 114, distance: 37.5
click at [172, 114] on div at bounding box center [713, 86] width 1287 height 87
drag, startPoint x: 176, startPoint y: 106, endPoint x: 148, endPoint y: 69, distance: 46.6
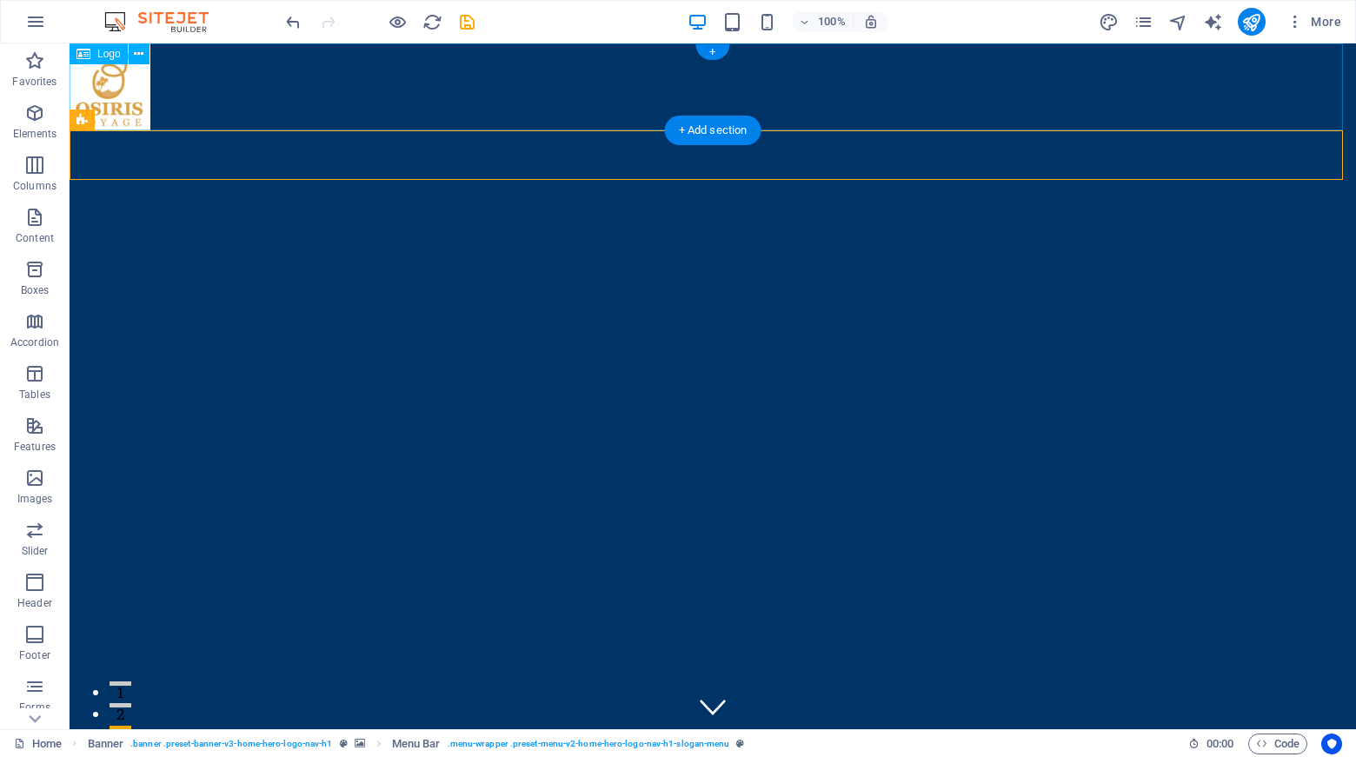
click at [371, 94] on div at bounding box center [713, 86] width 1287 height 87
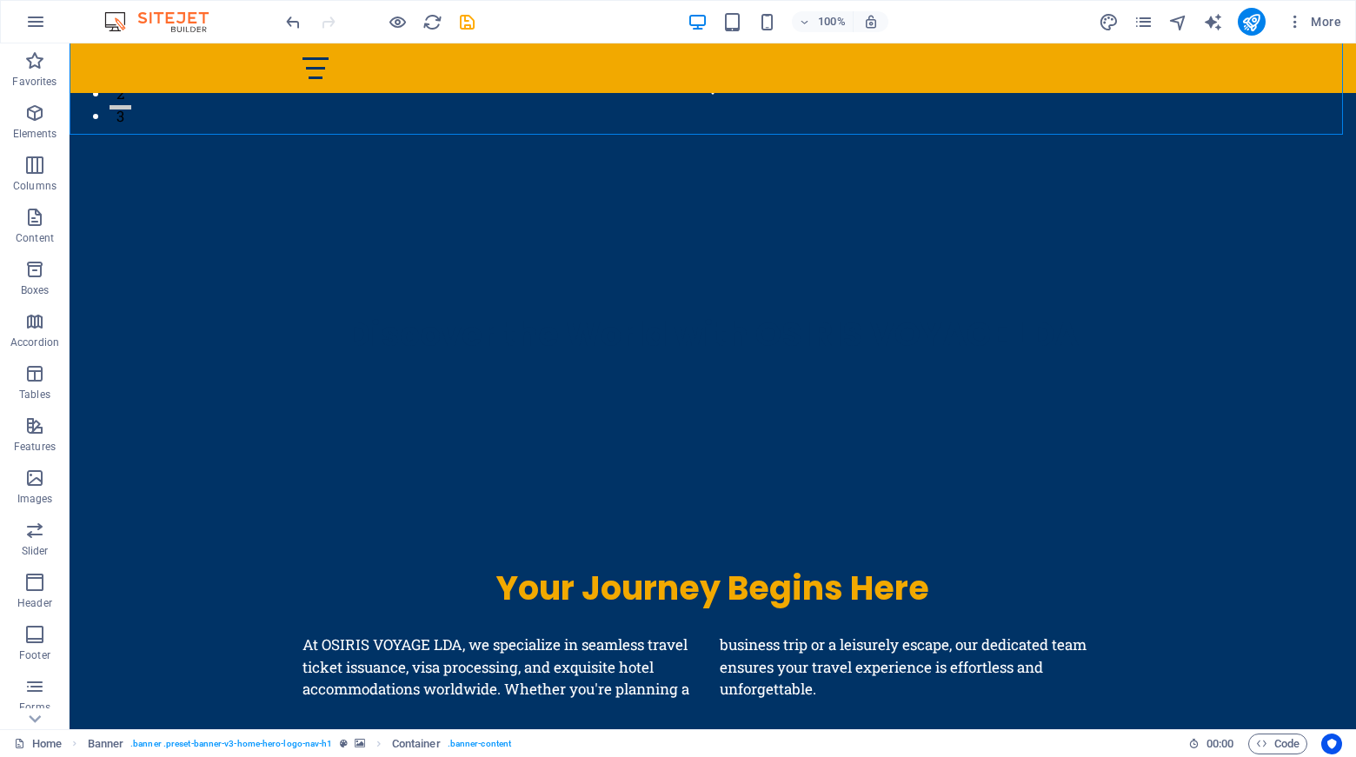
scroll to position [0, 0]
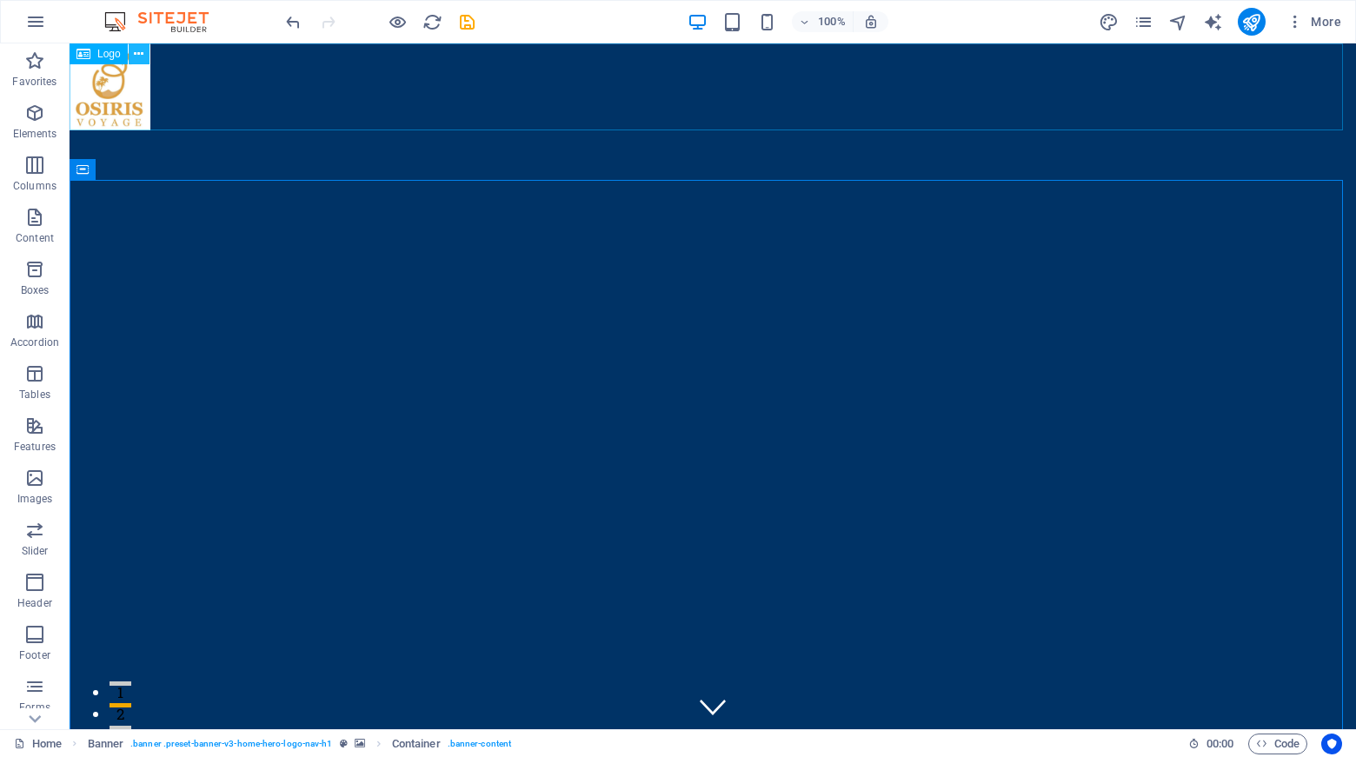
click at [143, 54] on icon at bounding box center [139, 54] width 10 height 18
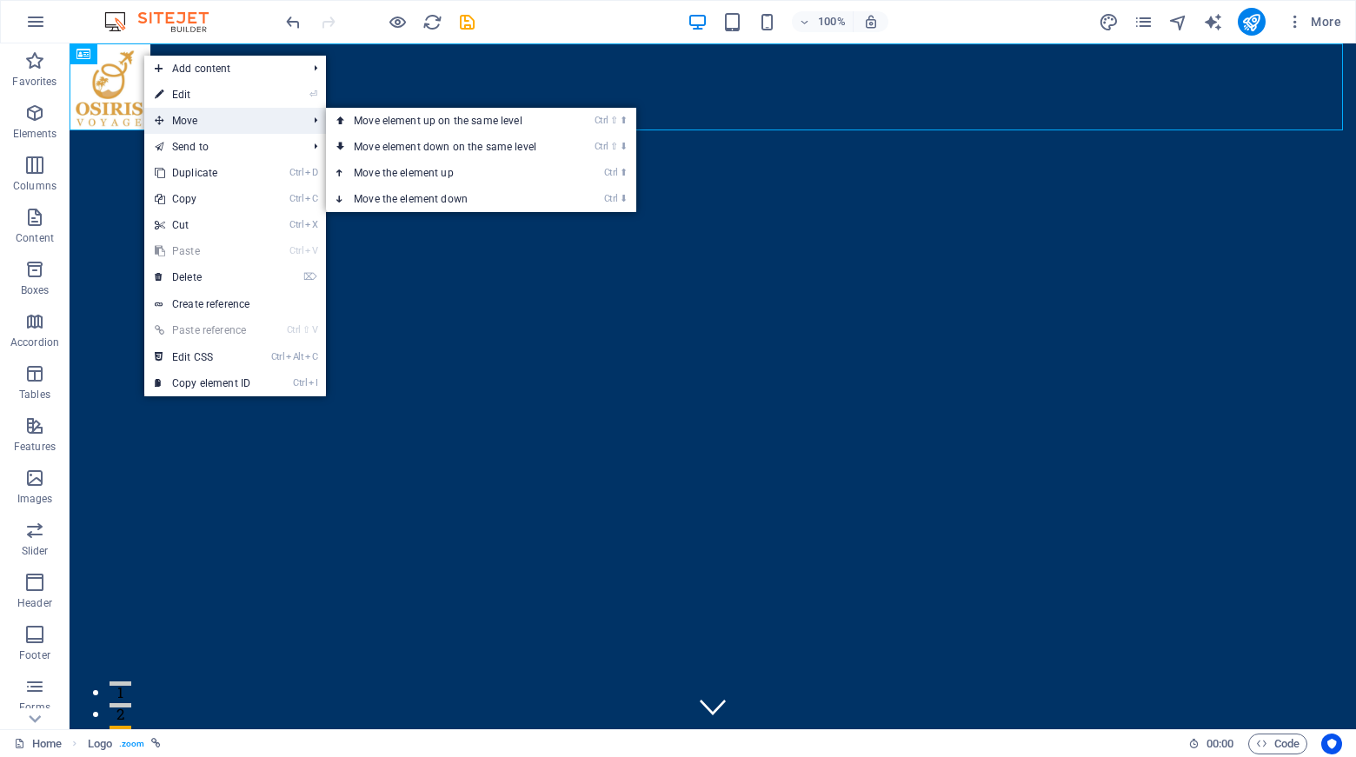
click at [214, 126] on span "Move" at bounding box center [222, 121] width 156 height 26
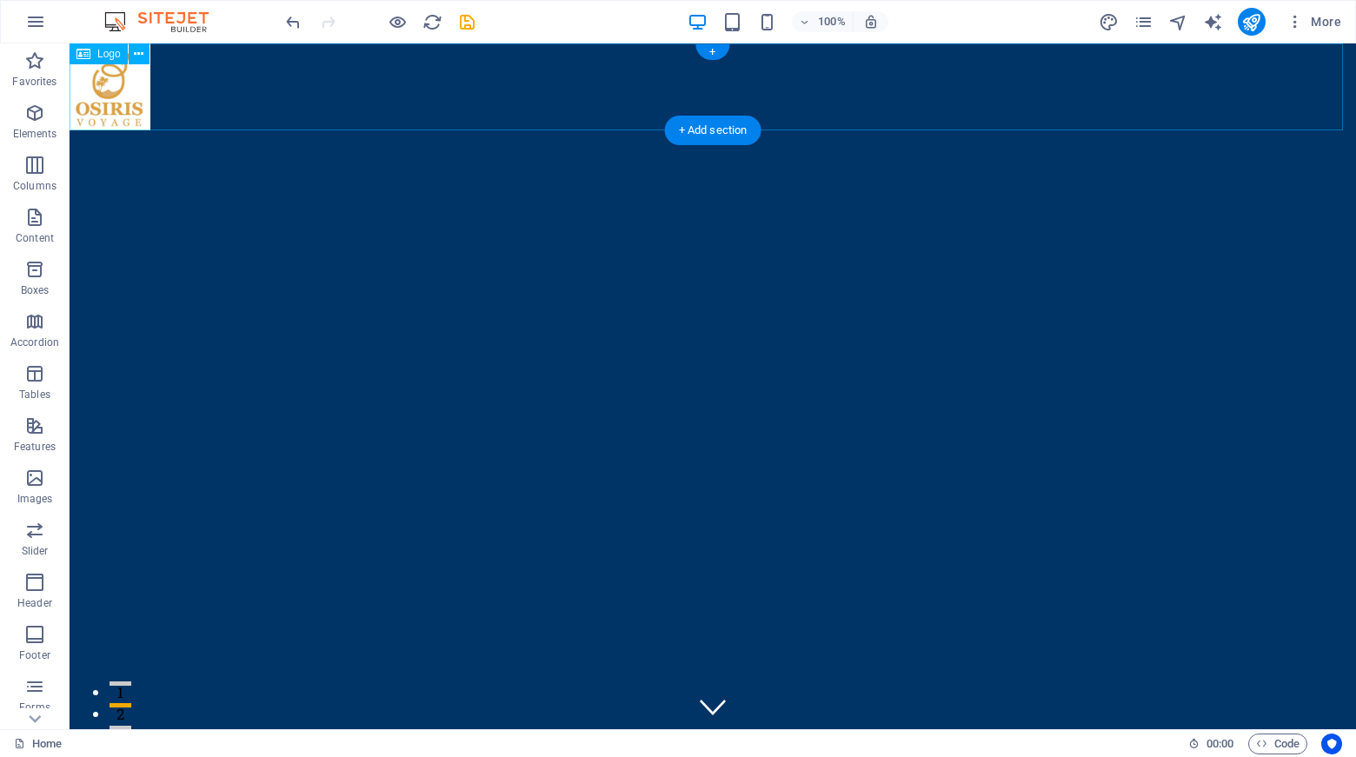
click at [106, 95] on div at bounding box center [713, 86] width 1287 height 87
click at [129, 100] on div at bounding box center [713, 86] width 1287 height 87
drag, startPoint x: 136, startPoint y: 109, endPoint x: 216, endPoint y: 110, distance: 80.9
click at [216, 110] on div at bounding box center [713, 86] width 1287 height 87
click at [130, 103] on div at bounding box center [713, 86] width 1287 height 87
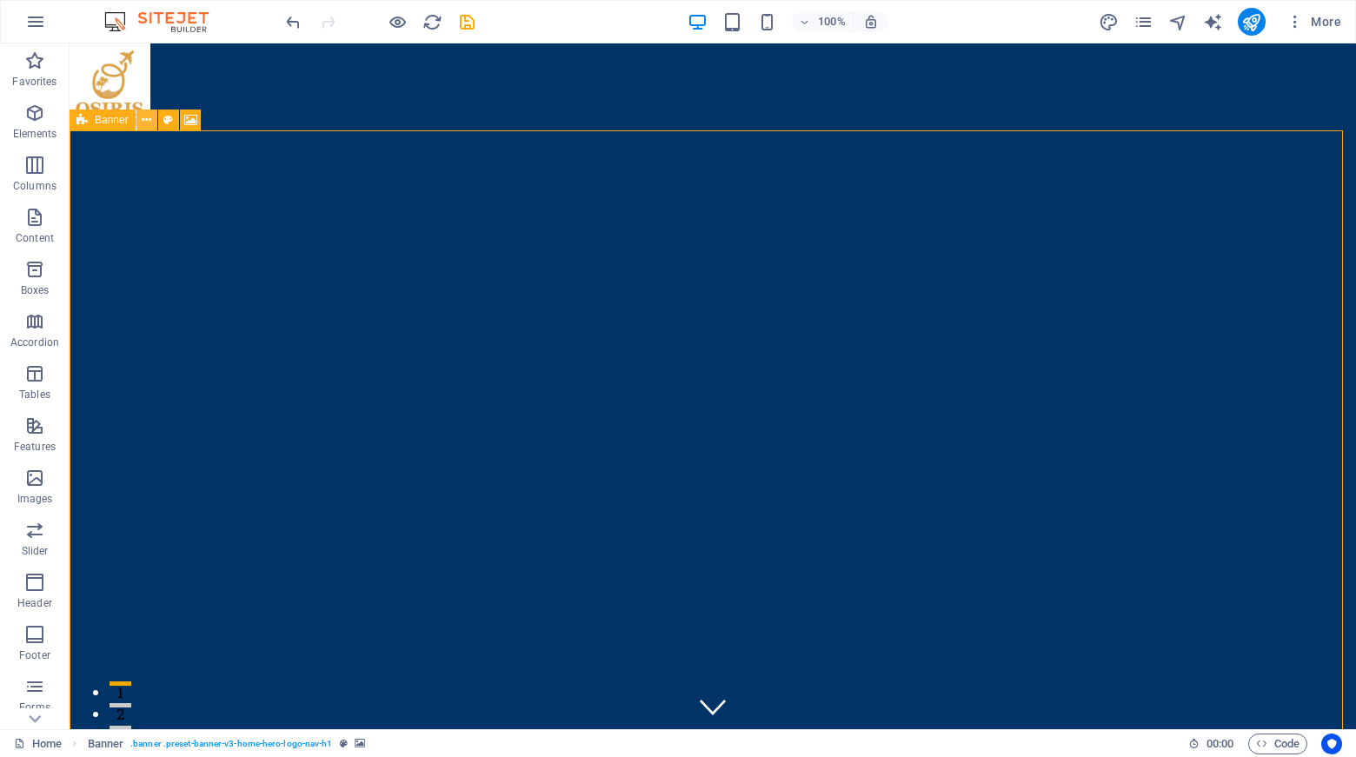
drag, startPoint x: 83, startPoint y: 117, endPoint x: 144, endPoint y: 110, distance: 62.0
click at [144, 110] on div "Banner" at bounding box center [141, 121] width 143 height 22
click at [194, 125] on icon at bounding box center [190, 120] width 13 height 18
select select "ms"
select select "s"
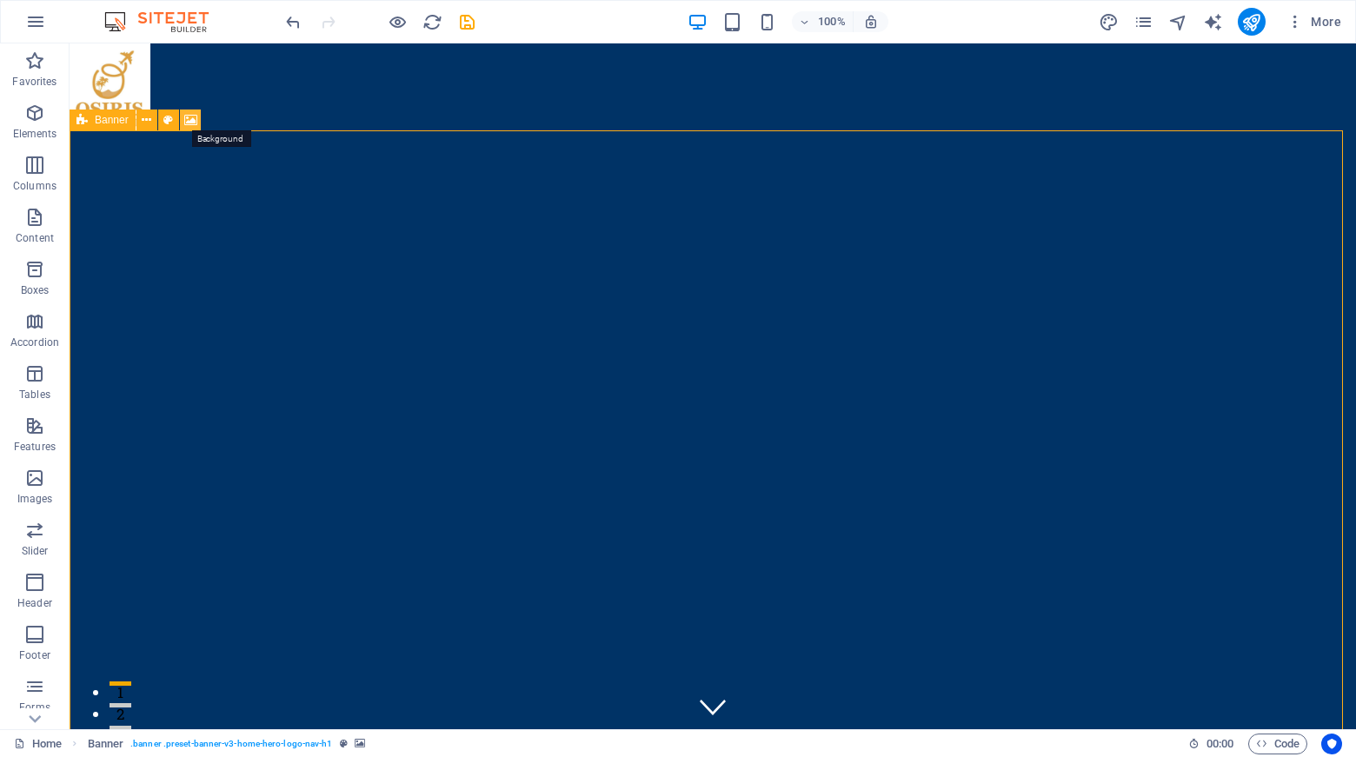
select select "progressive"
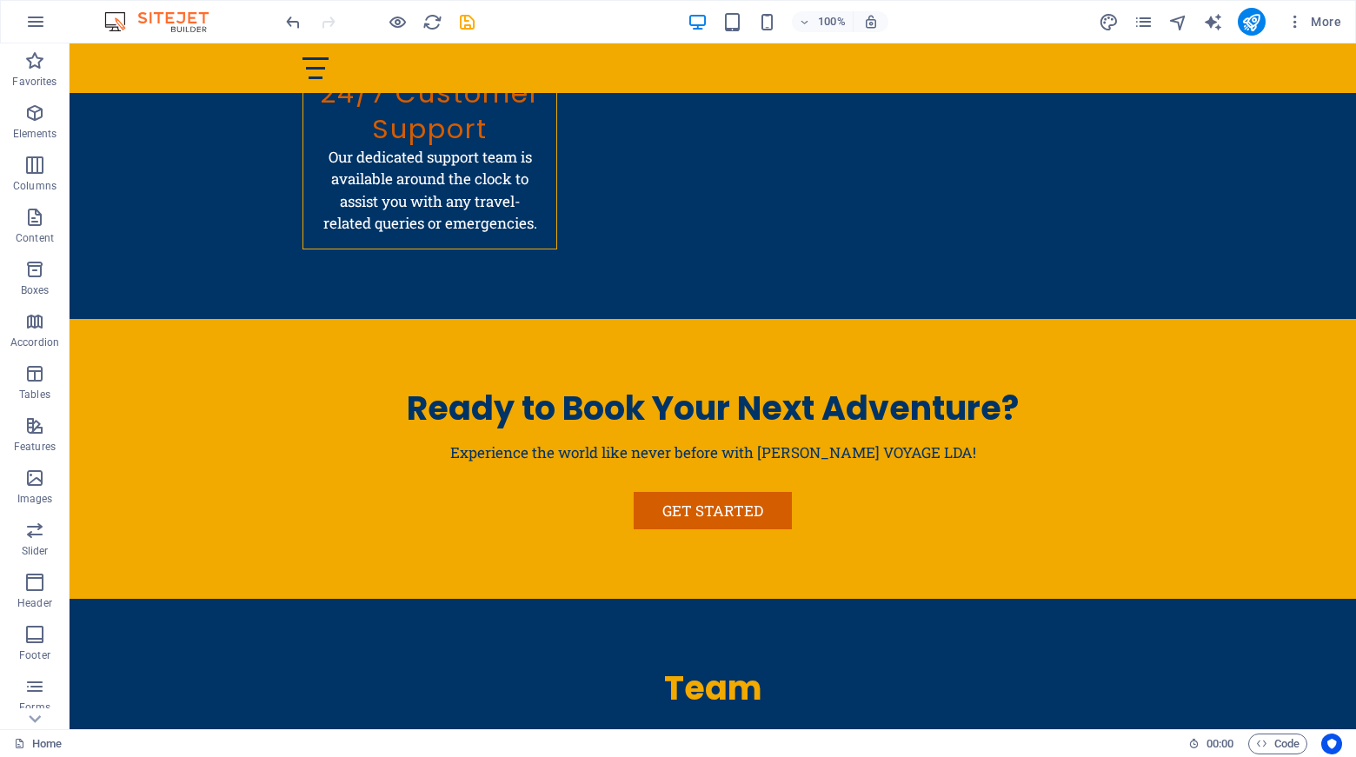
scroll to position [3827, 0]
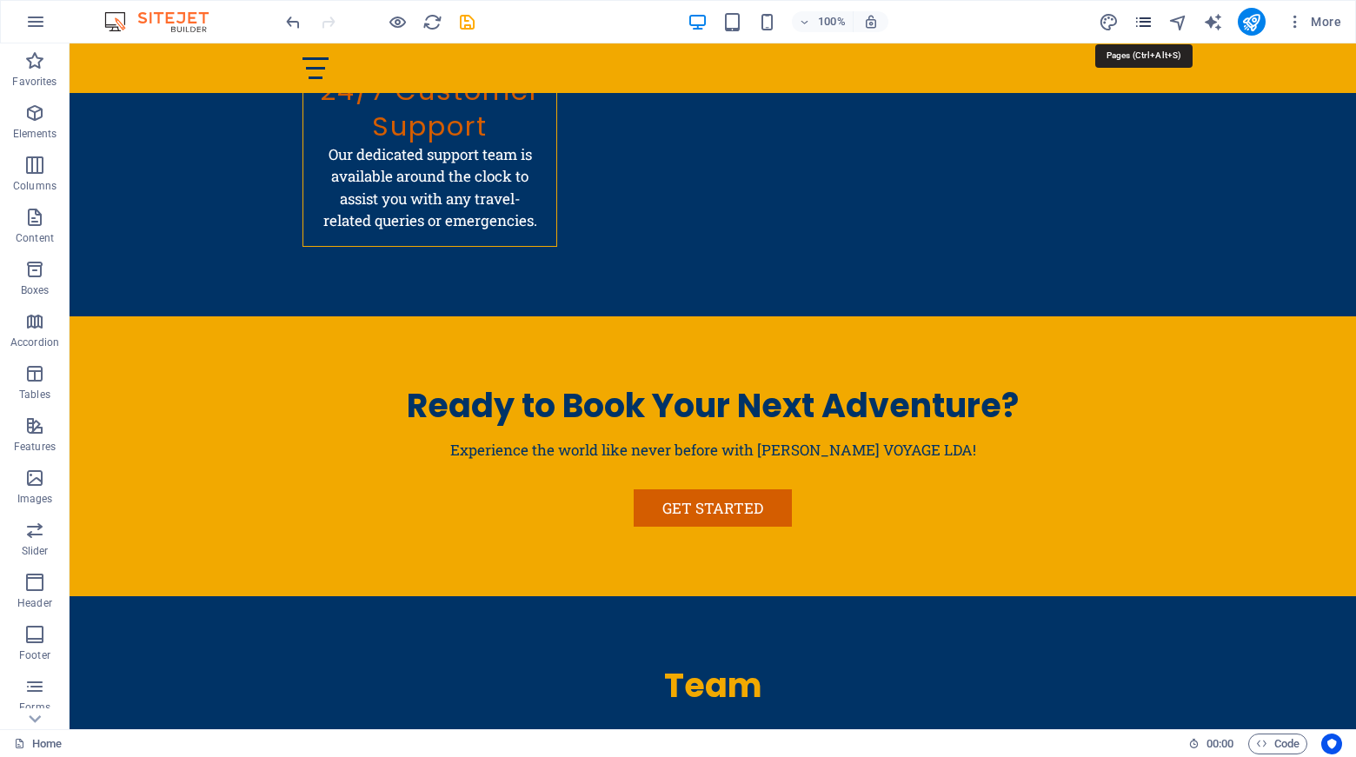
click at [1142, 19] on icon "pages" at bounding box center [1144, 22] width 20 height 20
click at [1322, 24] on span "More" at bounding box center [1314, 21] width 55 height 17
